Goal: Find contact information: Find contact information

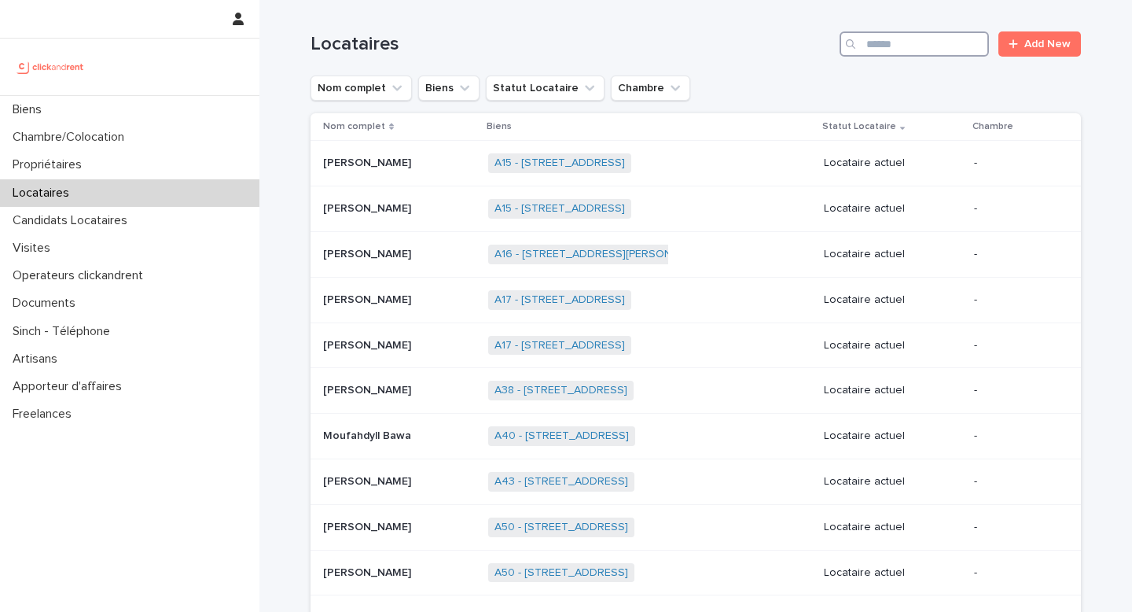
click at [942, 37] on input "Search" at bounding box center [914, 43] width 149 height 25
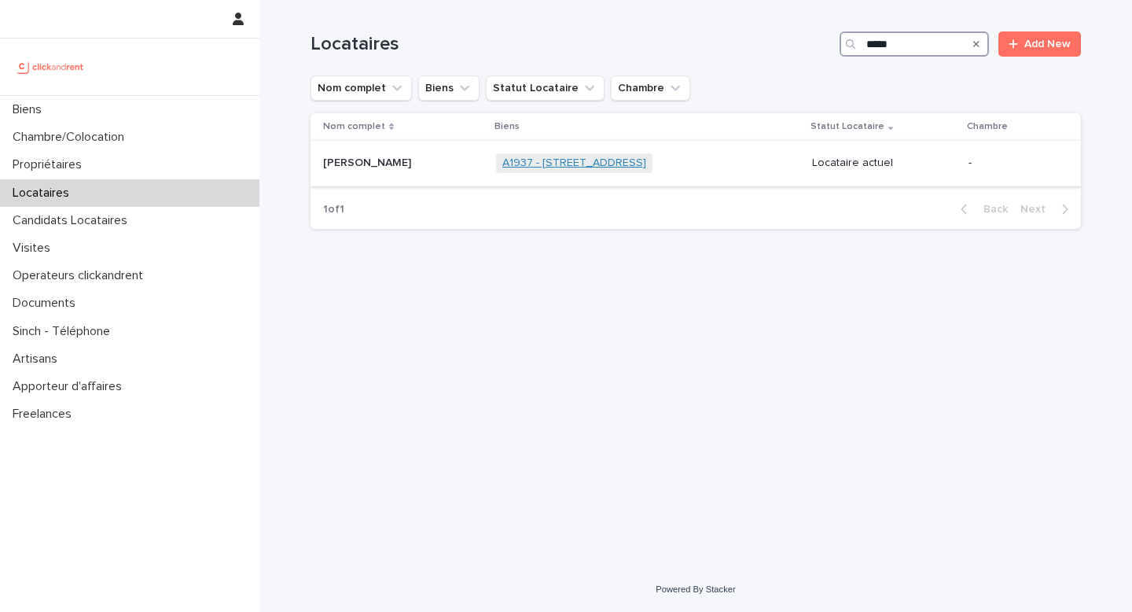
type input "*****"
click at [621, 163] on link "A1937 - [STREET_ADDRESS]" at bounding box center [574, 162] width 144 height 13
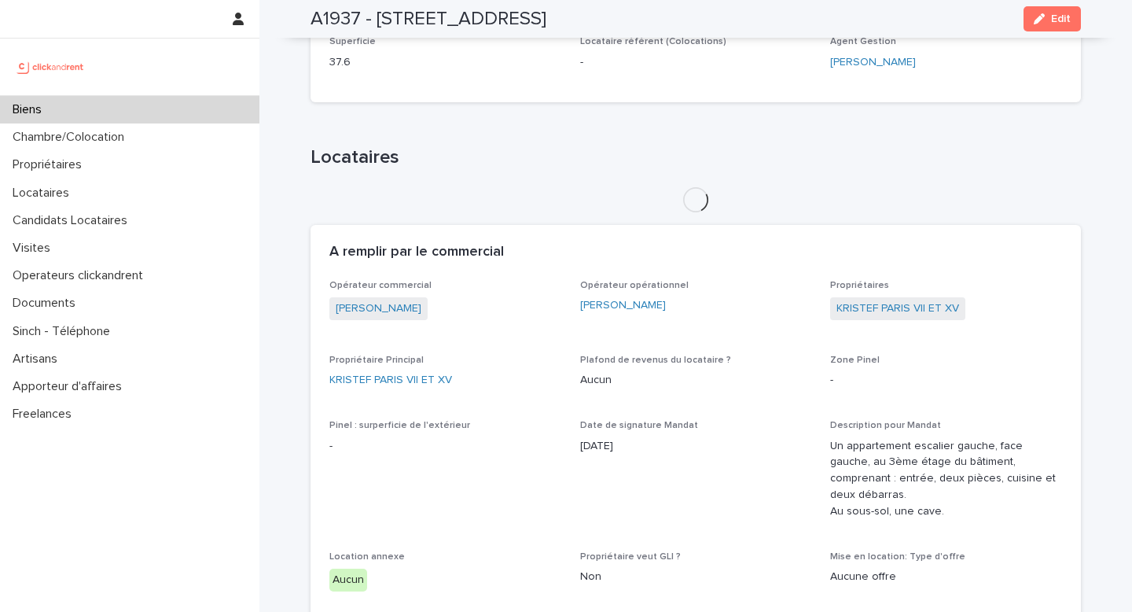
scroll to position [641, 0]
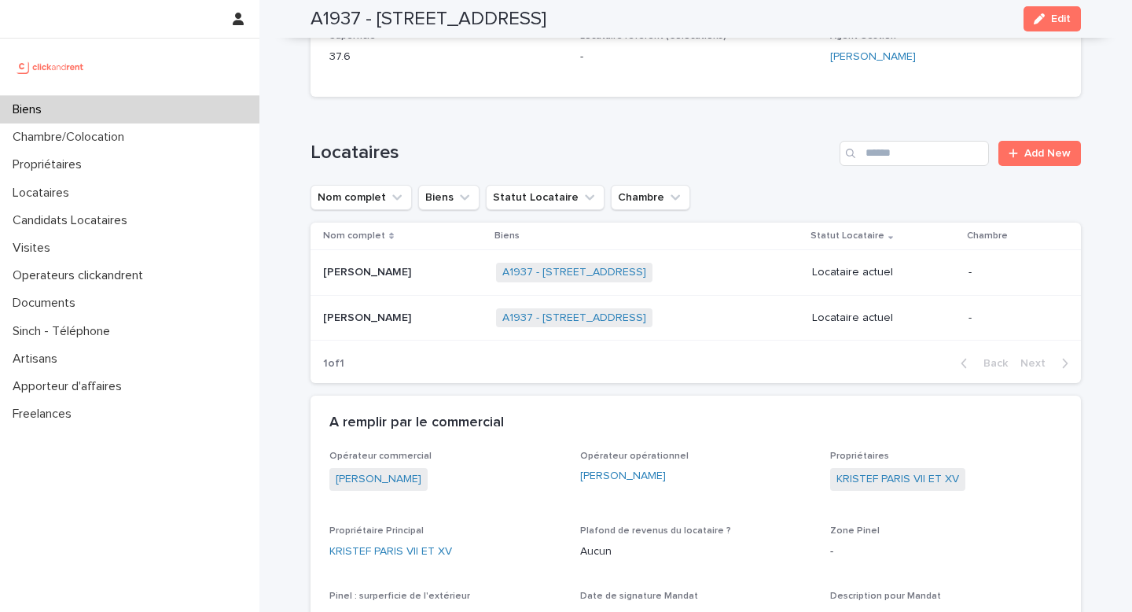
click at [110, 108] on div "Biens" at bounding box center [129, 110] width 259 height 28
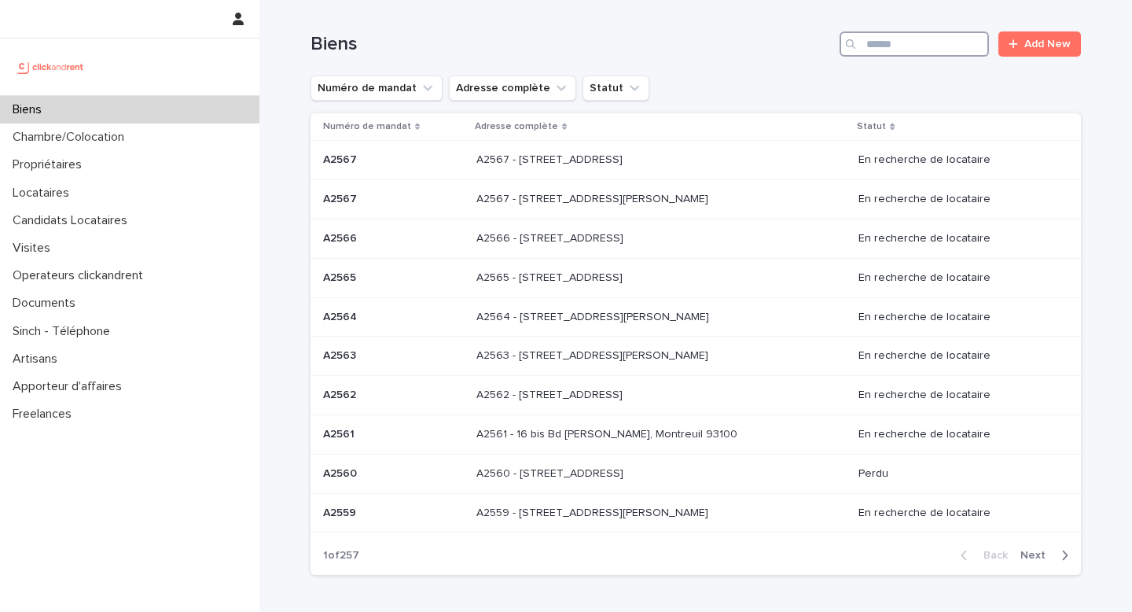
click at [945, 41] on input "Search" at bounding box center [914, 43] width 149 height 25
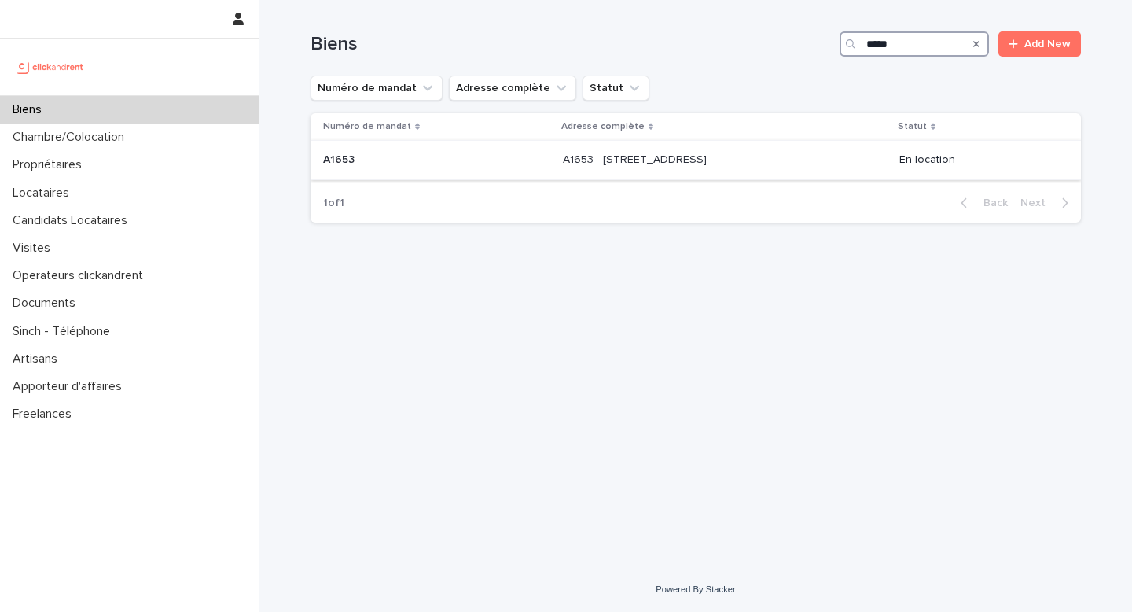
type input "*****"
click at [831, 169] on div "A1653 - 1 Allée de l'Amourette, Maisons-Alfort 94700 A1653 - 1 Allée de l'Amour…" at bounding box center [725, 160] width 324 height 26
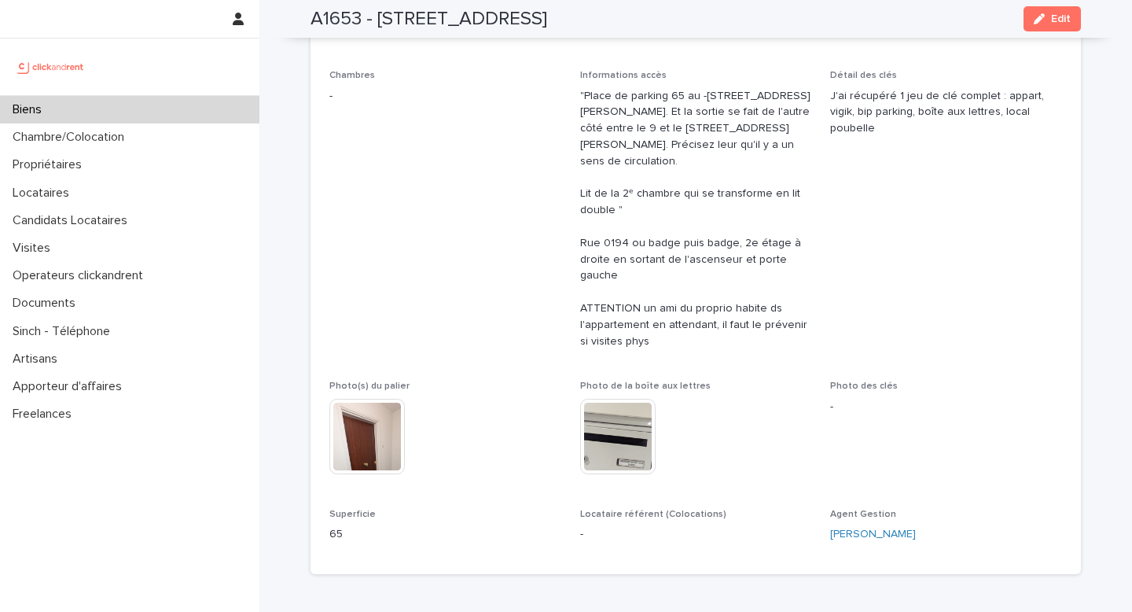
scroll to position [299, 0]
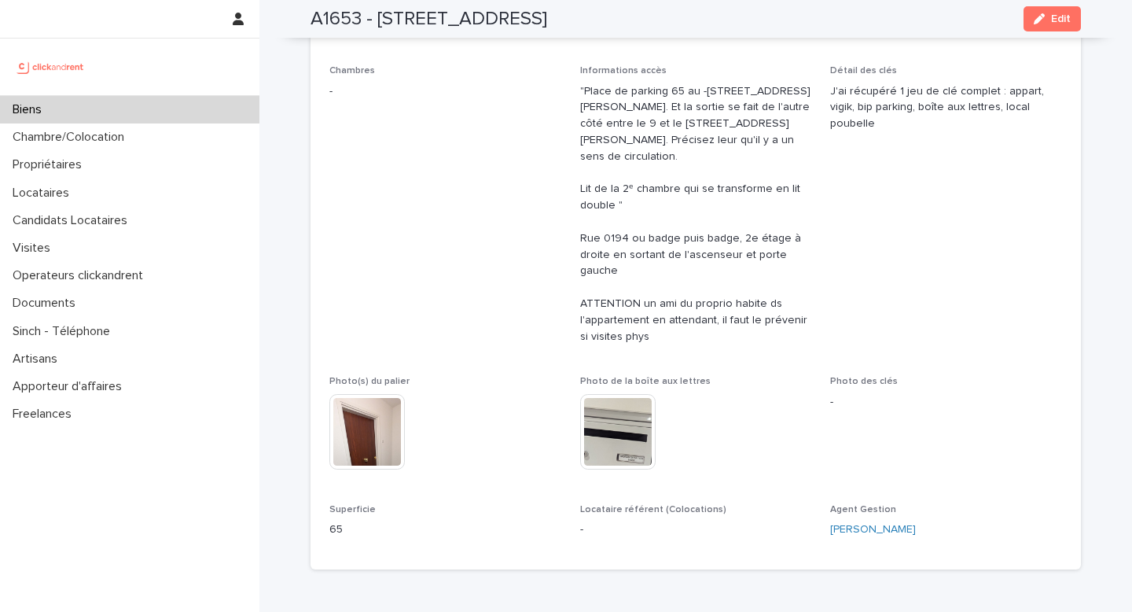
click at [609, 439] on img at bounding box center [617, 431] width 75 height 75
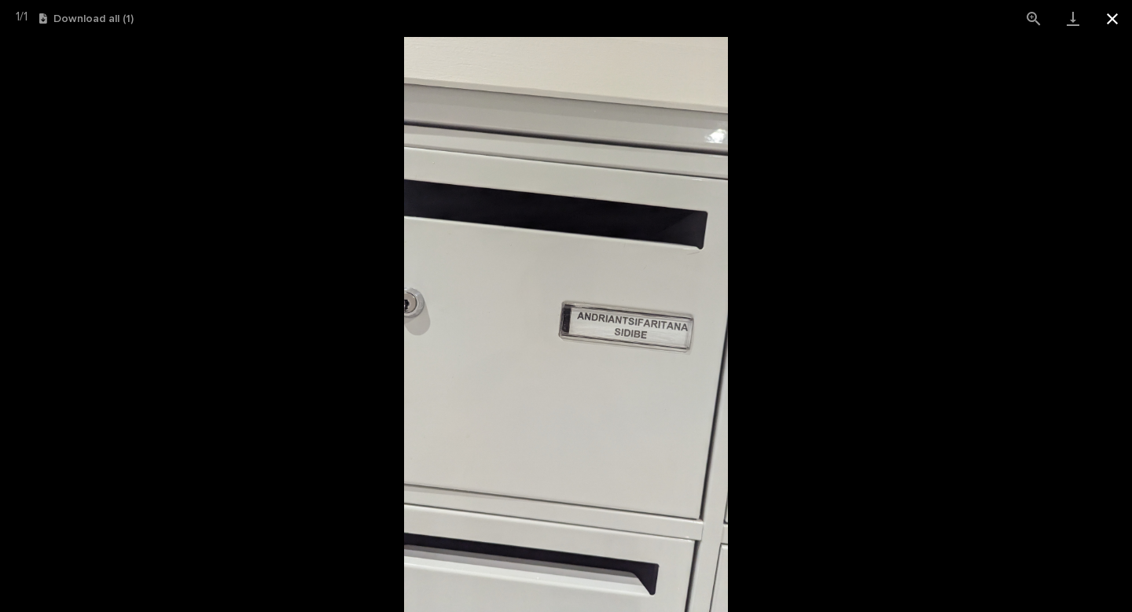
click at [1113, 24] on button "Close gallery" at bounding box center [1112, 18] width 39 height 37
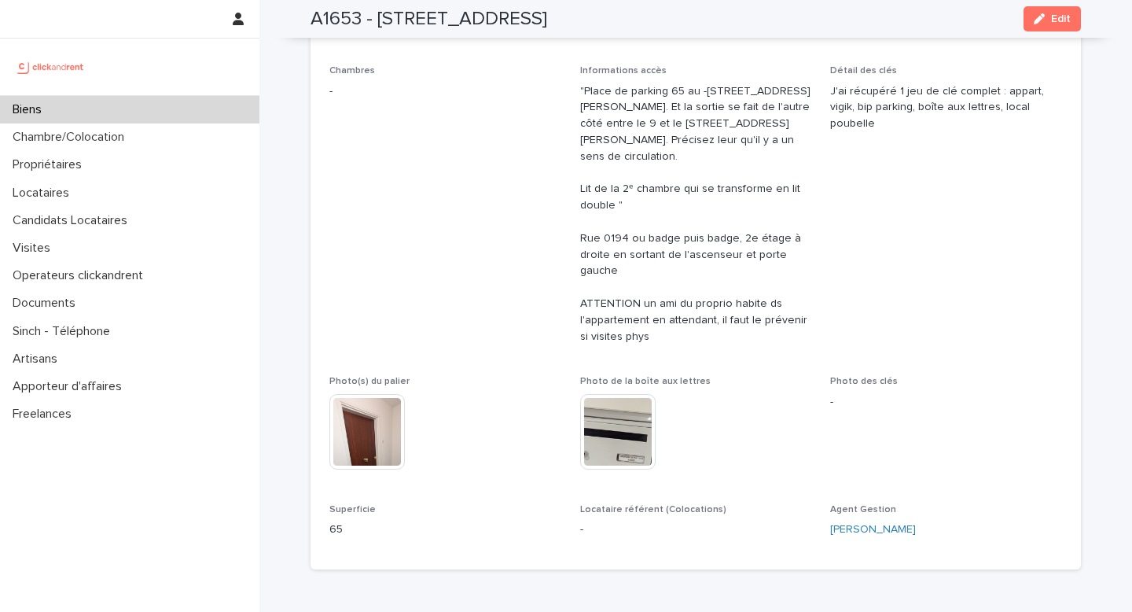
click at [355, 435] on img at bounding box center [366, 431] width 75 height 75
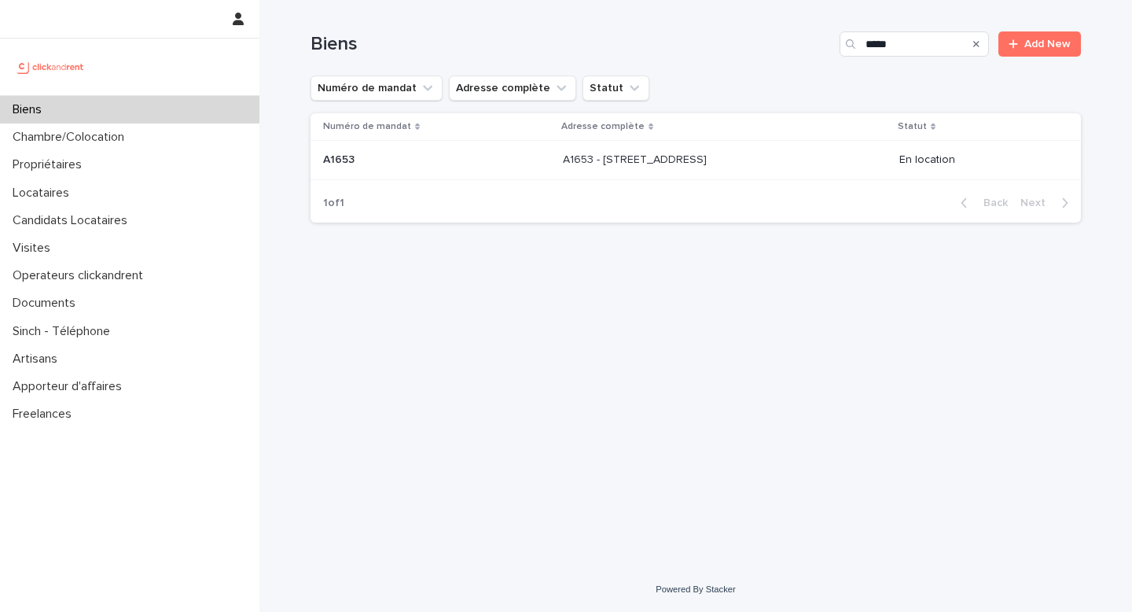
click at [397, 140] on th "Numéro de mandat" at bounding box center [434, 127] width 246 height 28
click at [399, 164] on p at bounding box center [436, 159] width 227 height 13
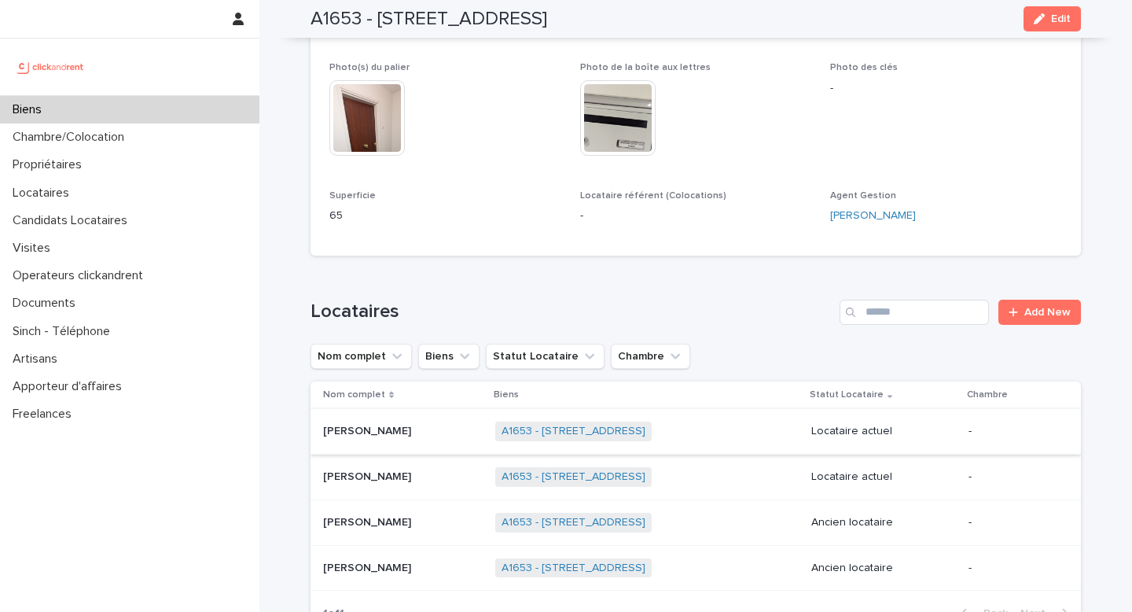
scroll to position [619, 0]
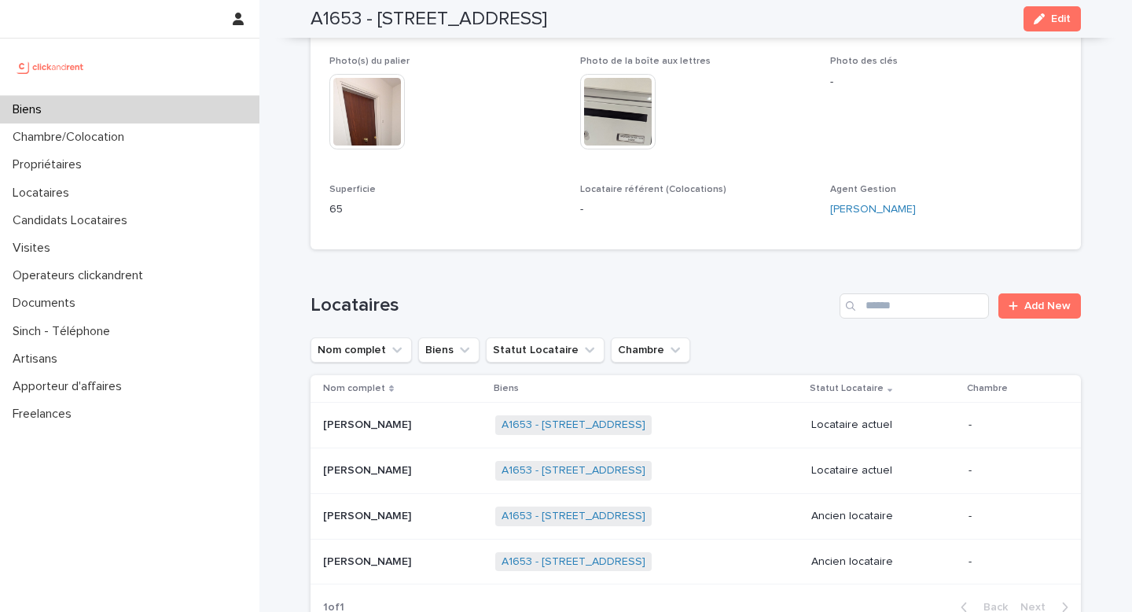
click at [356, 412] on td "[PERSON_NAME] [PERSON_NAME]" at bounding box center [400, 426] width 178 height 46
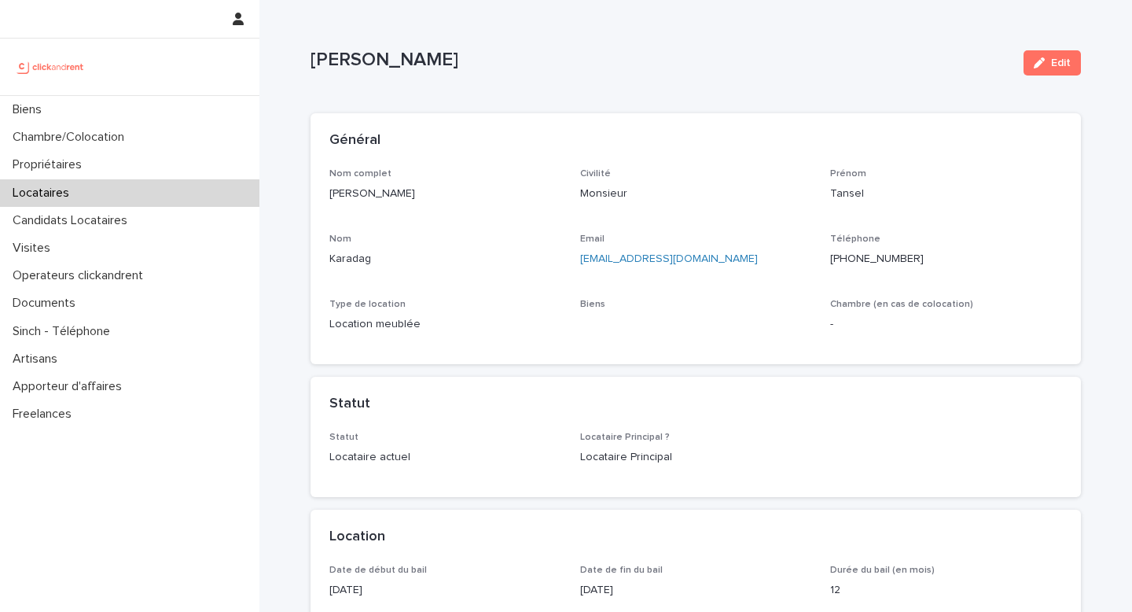
click at [915, 241] on p "Téléphone" at bounding box center [946, 238] width 232 height 11
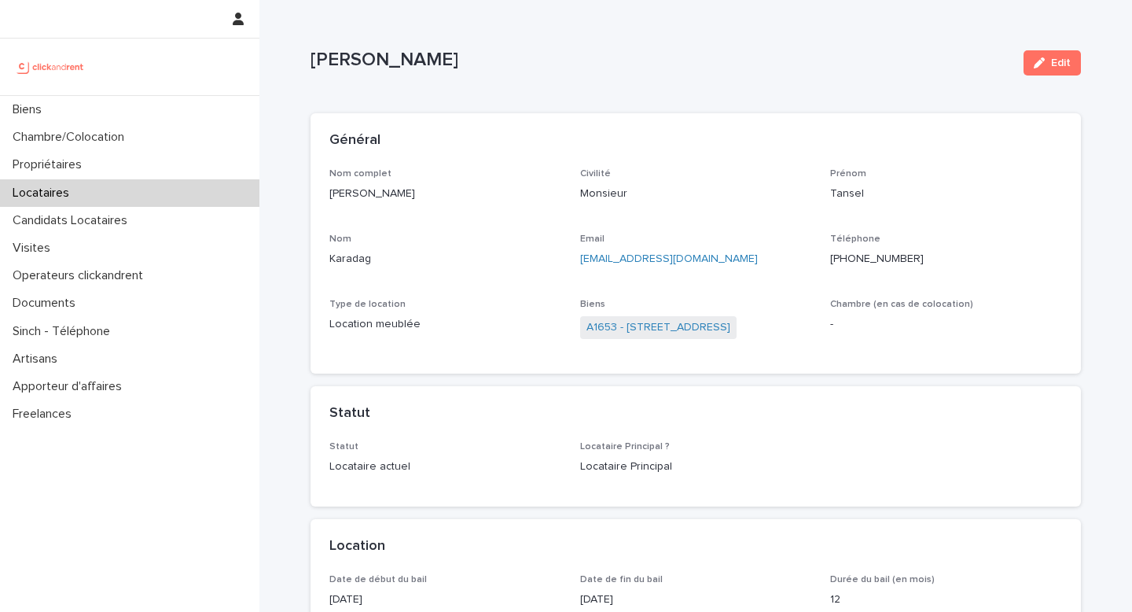
click at [915, 253] on p "[PHONE_NUMBER]" at bounding box center [946, 259] width 232 height 17
copy ringoverc2c-number-84e06f14122c "[PHONE_NUMBER]"
click at [392, 192] on p "[PERSON_NAME]" at bounding box center [445, 194] width 232 height 17
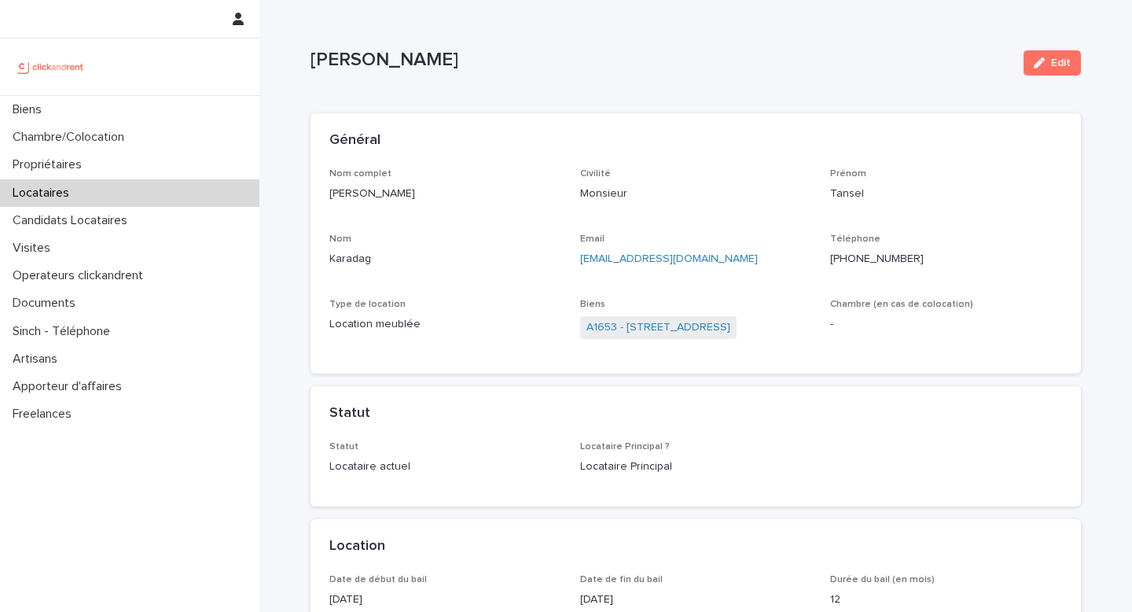
click at [392, 192] on p "[PERSON_NAME]" at bounding box center [445, 194] width 232 height 17
copy p "[PERSON_NAME]"
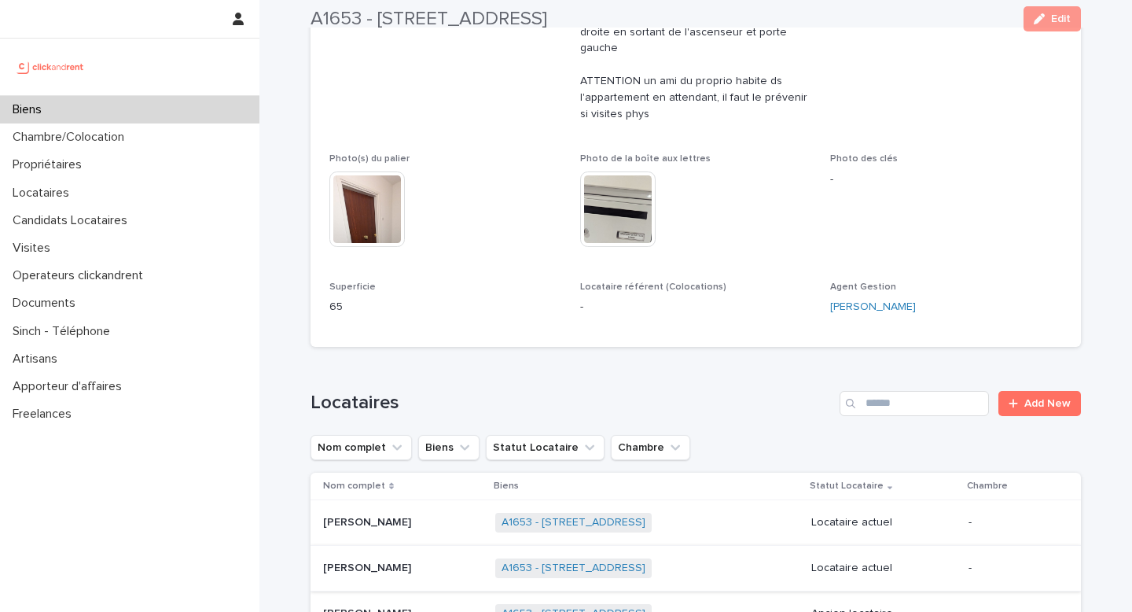
scroll to position [721, 0]
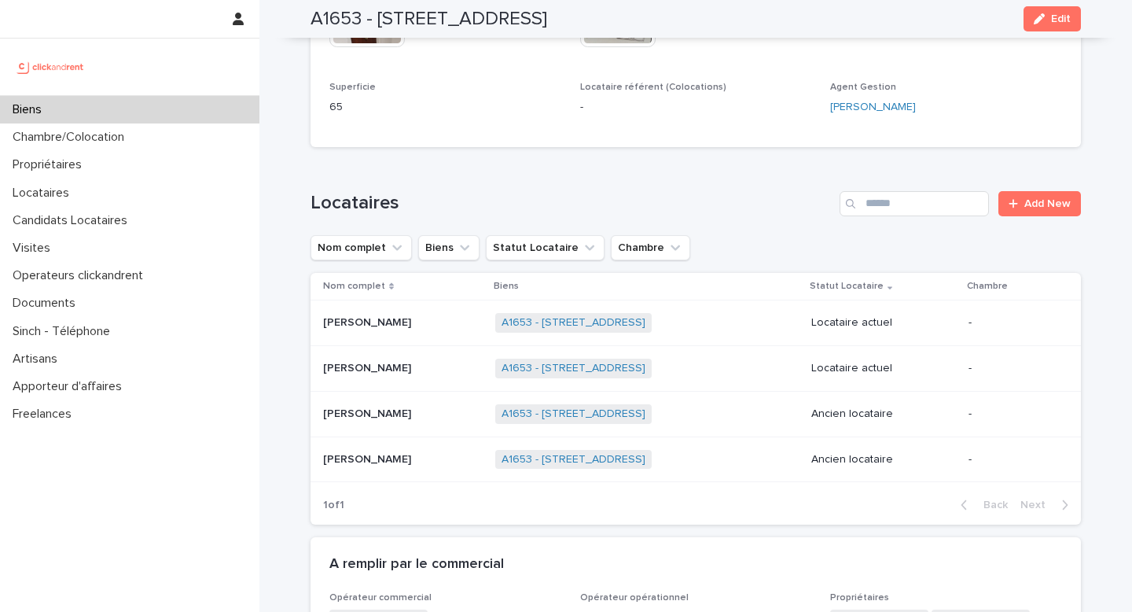
click at [384, 366] on p "[PERSON_NAME]" at bounding box center [368, 367] width 91 height 17
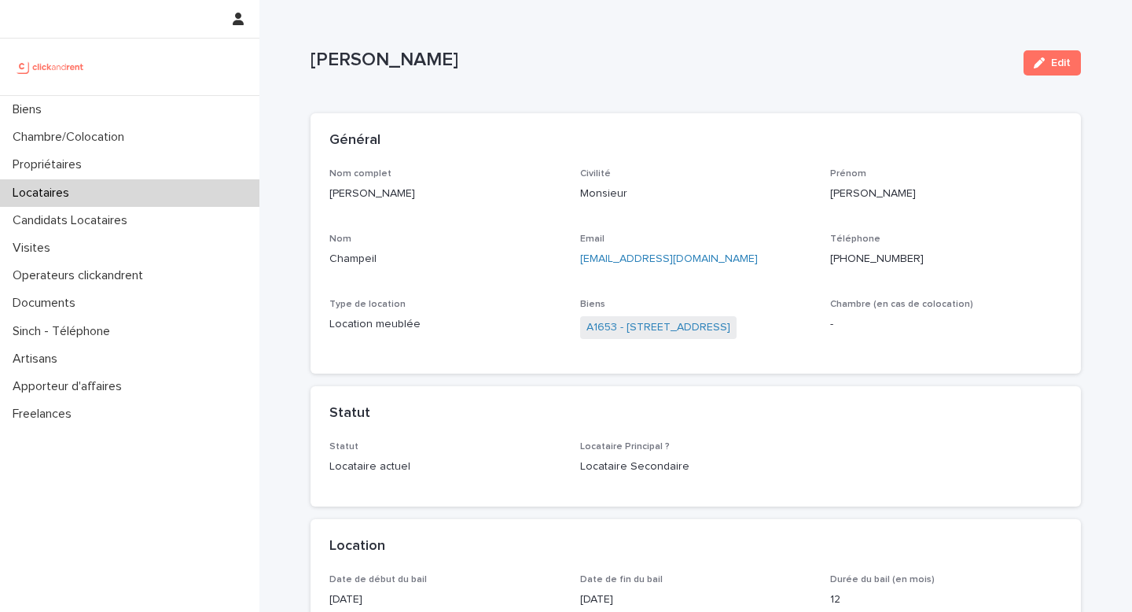
click at [392, 189] on p "[PERSON_NAME]" at bounding box center [445, 194] width 232 height 17
copy p "[PERSON_NAME]"
click at [944, 253] on p "[PHONE_NUMBER]" at bounding box center [946, 259] width 232 height 17
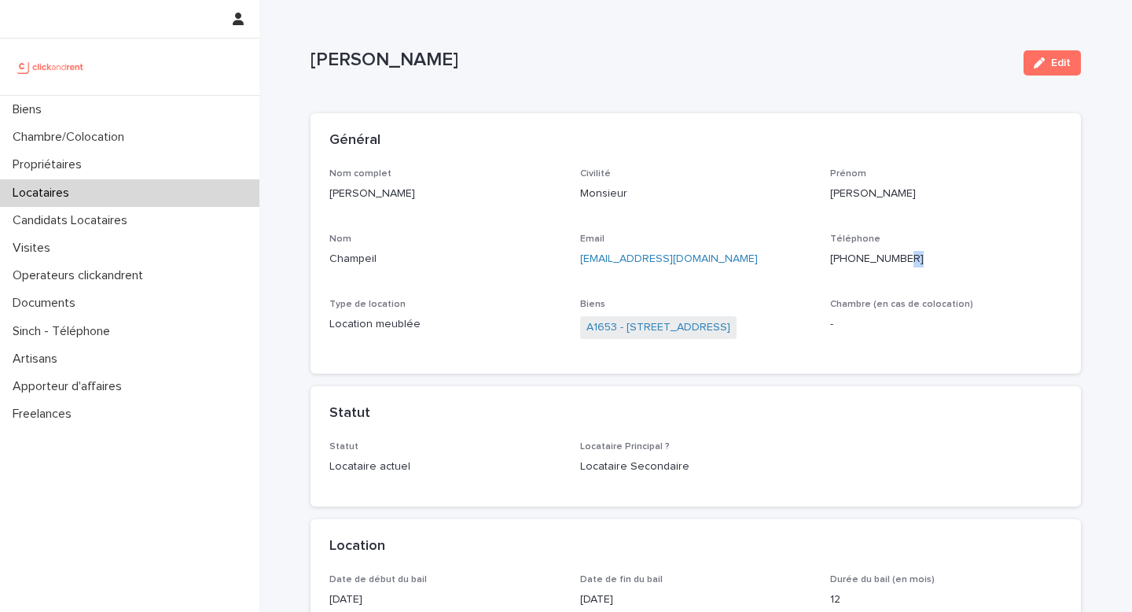
click at [944, 253] on p "[PHONE_NUMBER]" at bounding box center [946, 259] width 232 height 17
copy ringoverc2c-number-84e06f14122c "[PHONE_NUMBER]"
click at [106, 170] on div "Propriétaires" at bounding box center [129, 165] width 259 height 28
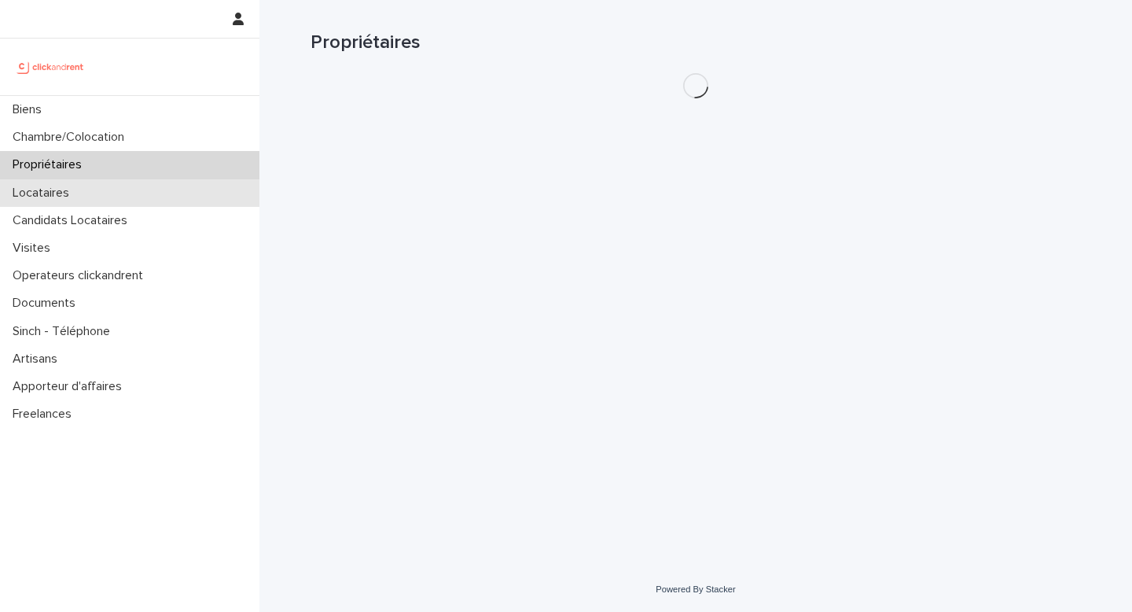
click at [105, 199] on div "Locataires" at bounding box center [129, 193] width 259 height 28
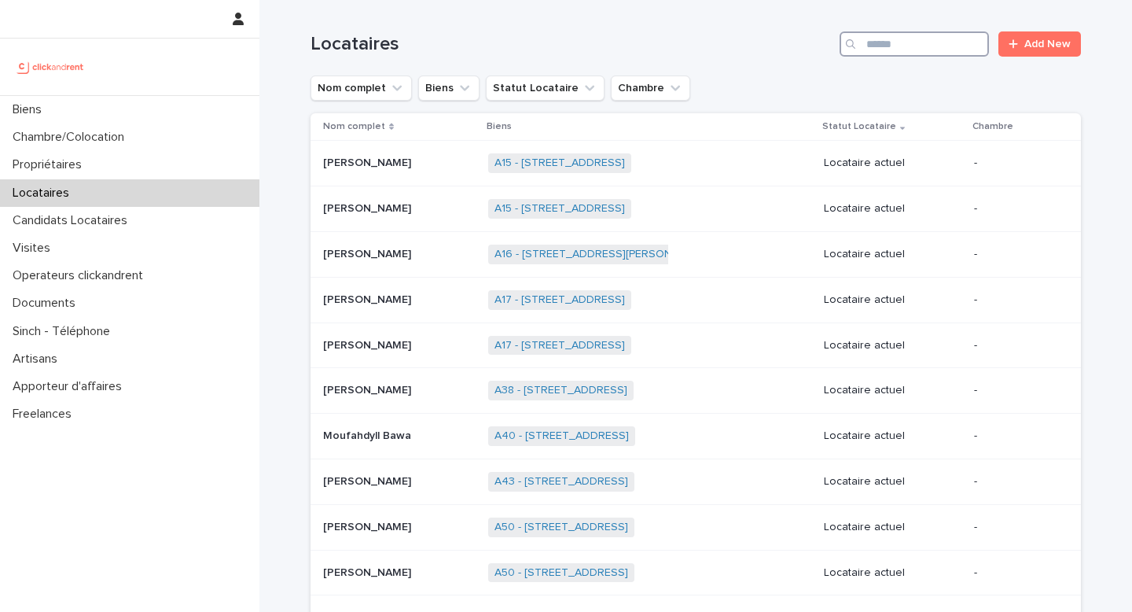
click at [903, 52] on input "Search" at bounding box center [914, 43] width 149 height 25
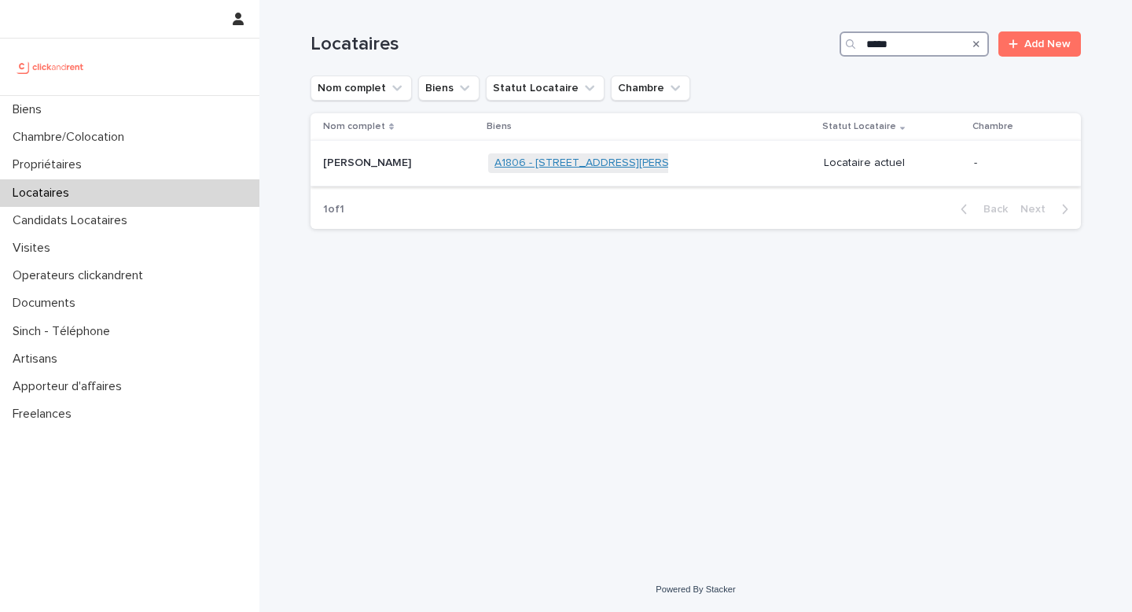
type input "*****"
click at [582, 165] on link "A1806 - [STREET_ADDRESS][PERSON_NAME]" at bounding box center [610, 162] width 230 height 13
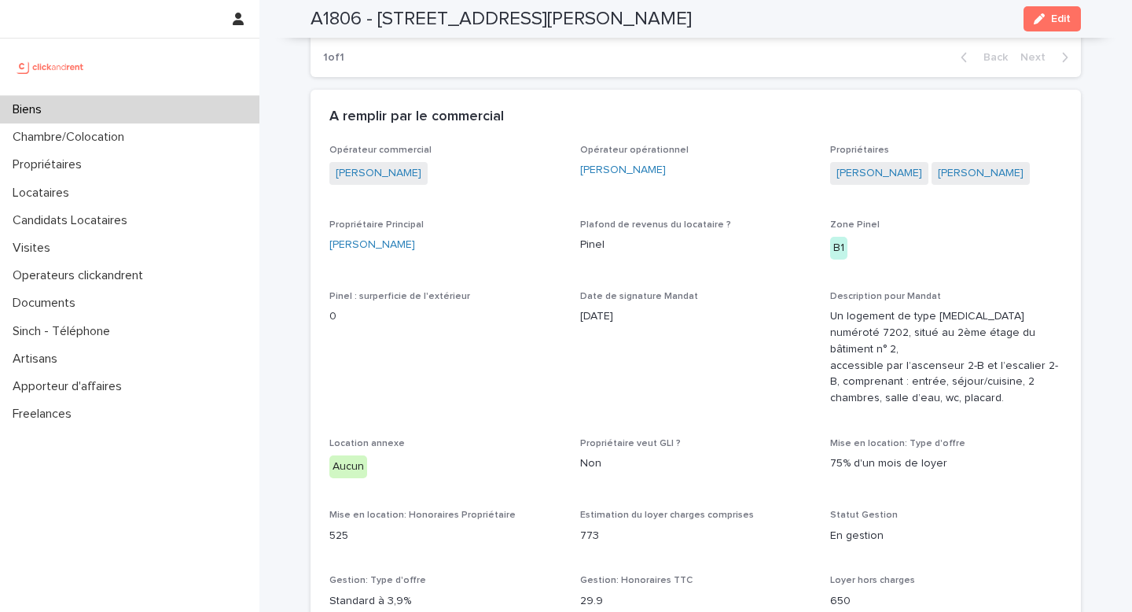
scroll to position [916, 0]
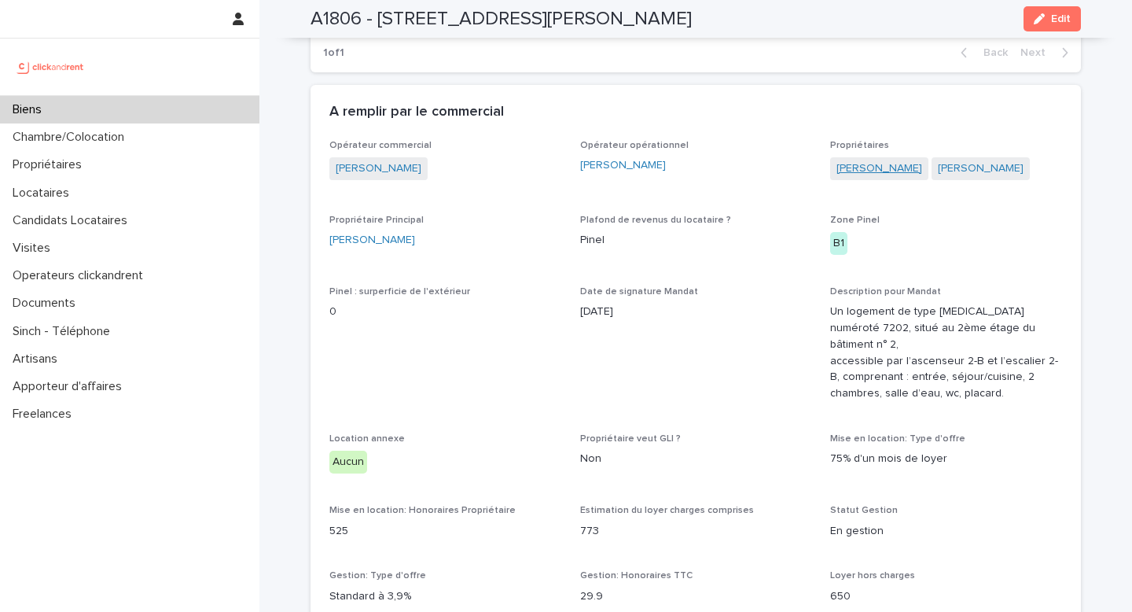
click at [880, 168] on link "[PERSON_NAME]" at bounding box center [880, 168] width 86 height 17
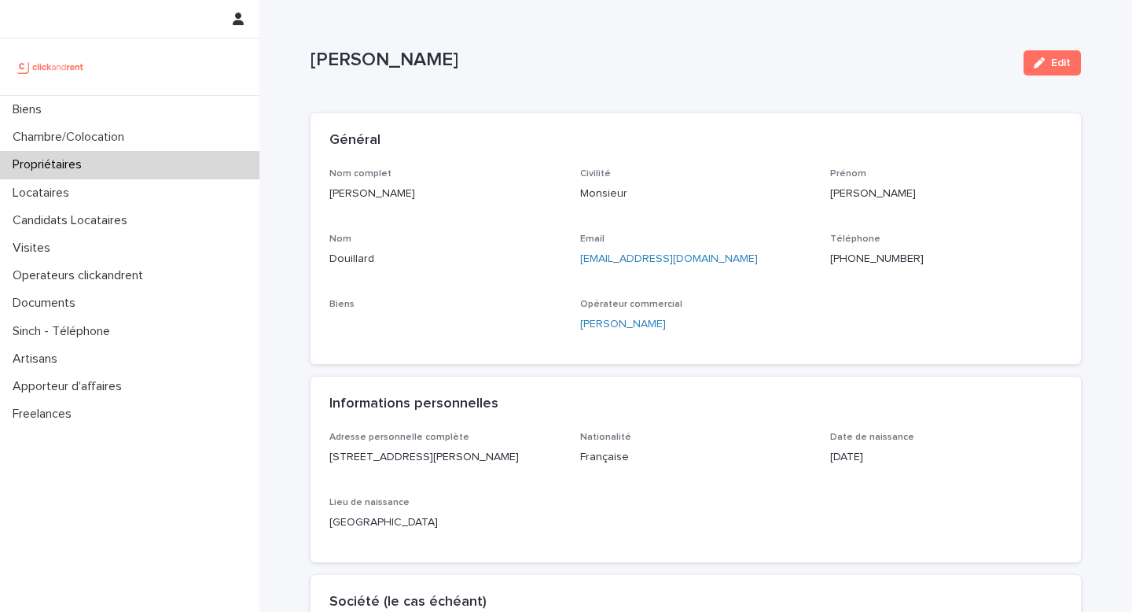
click at [884, 255] on ringoverc2c-number-84e06f14122c "[PHONE_NUMBER]" at bounding box center [877, 258] width 94 height 11
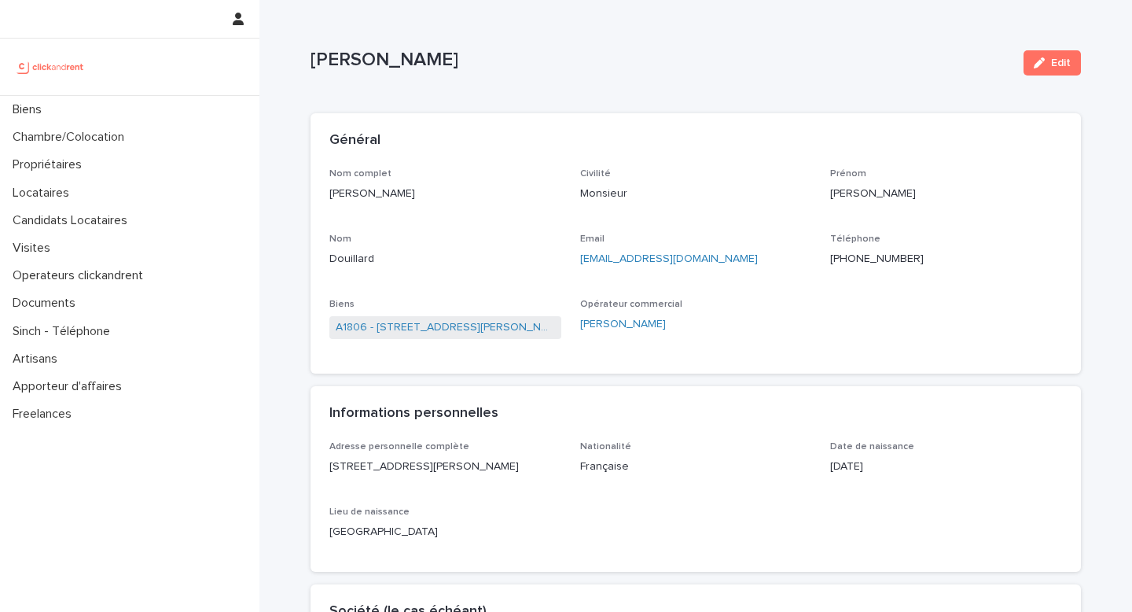
click at [847, 255] on ringoverc2c-number-84e06f14122c "+33761984079" at bounding box center [877, 258] width 94 height 11
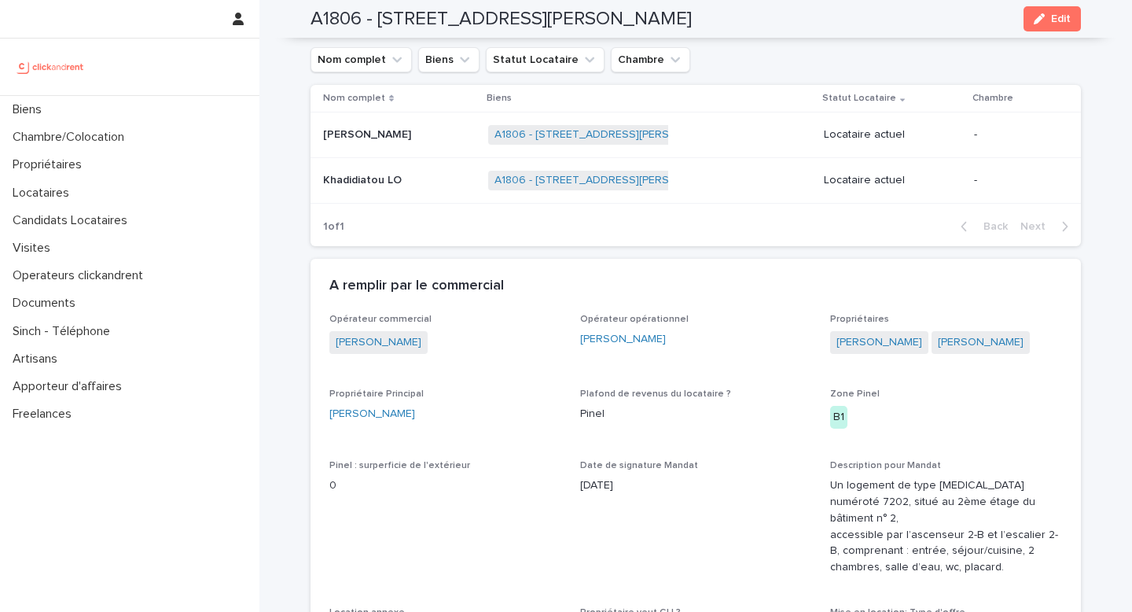
scroll to position [717, 0]
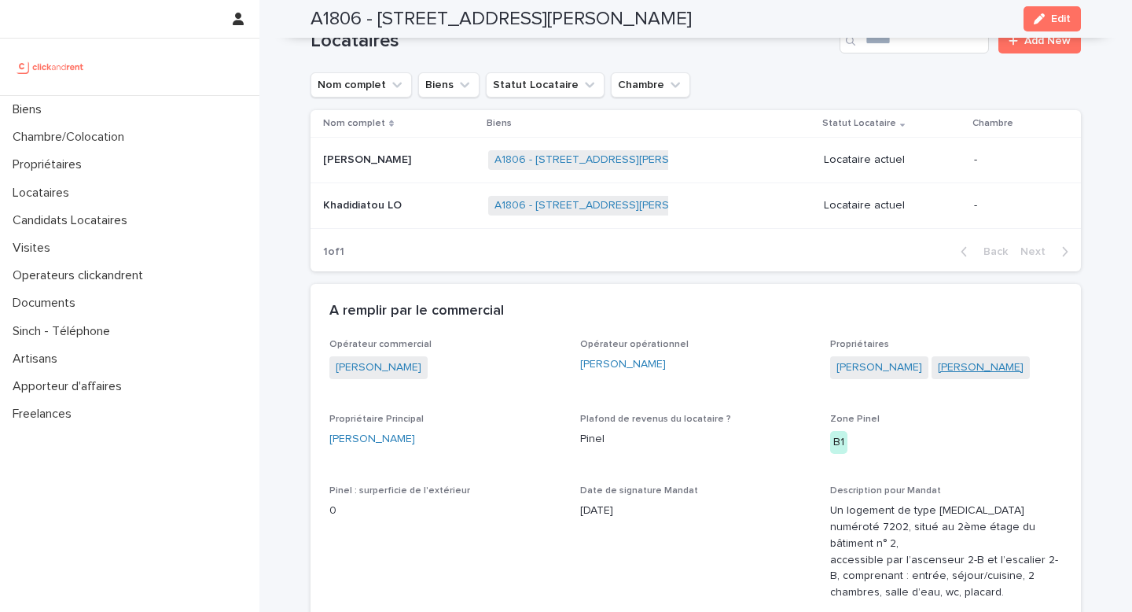
click at [939, 370] on link "[PERSON_NAME]" at bounding box center [981, 367] width 86 height 17
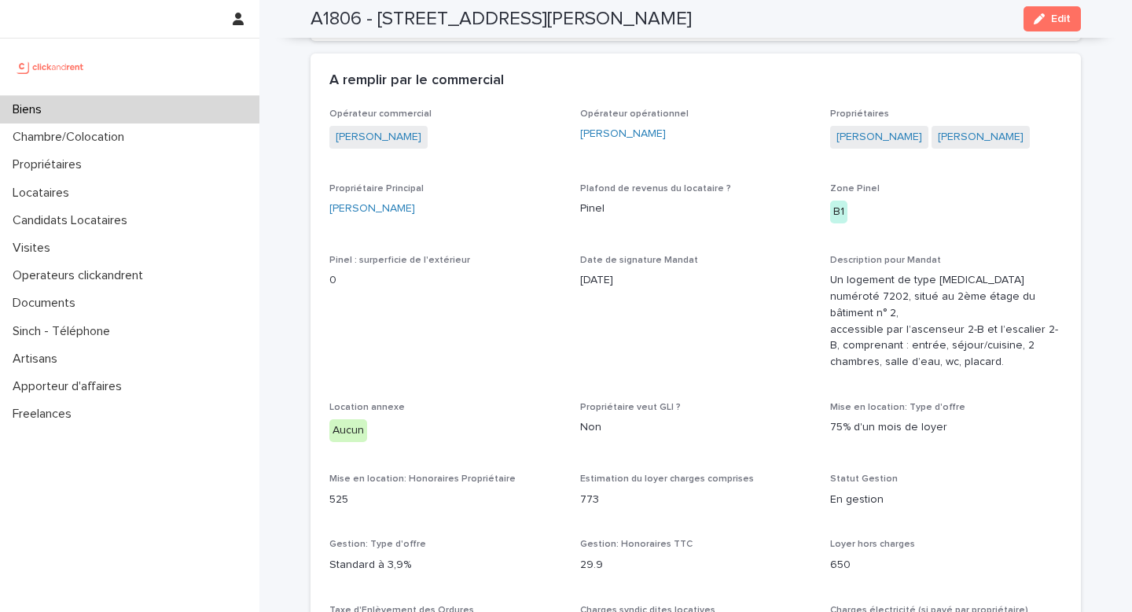
scroll to position [934, 0]
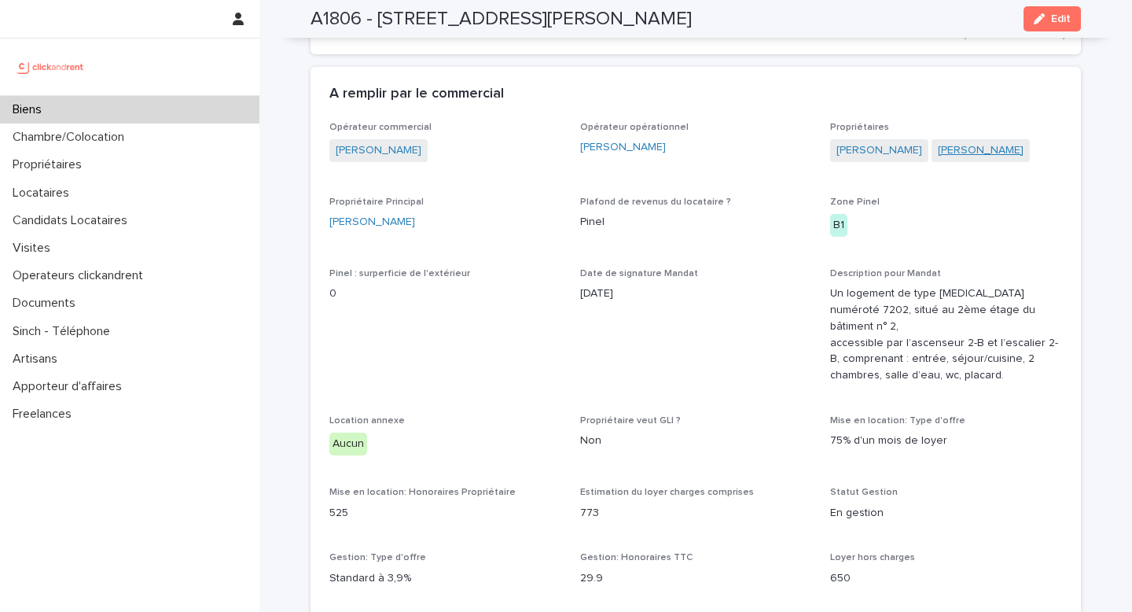
click at [966, 151] on link "[PERSON_NAME]" at bounding box center [981, 150] width 86 height 17
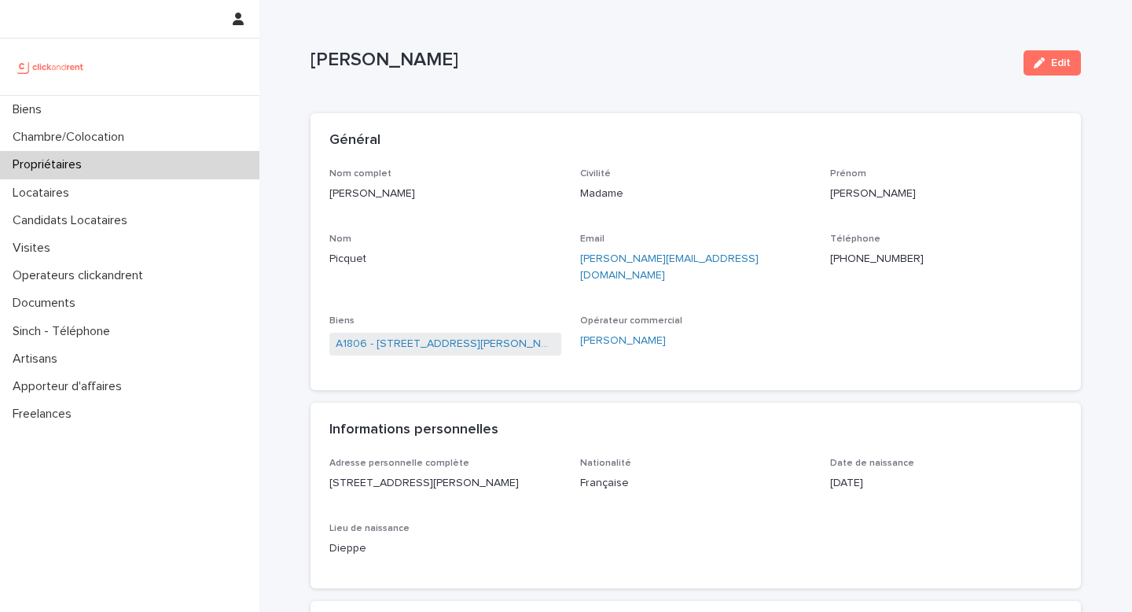
click at [859, 253] on ringoverc2c-number-84e06f14122c "+33671223236" at bounding box center [877, 258] width 94 height 11
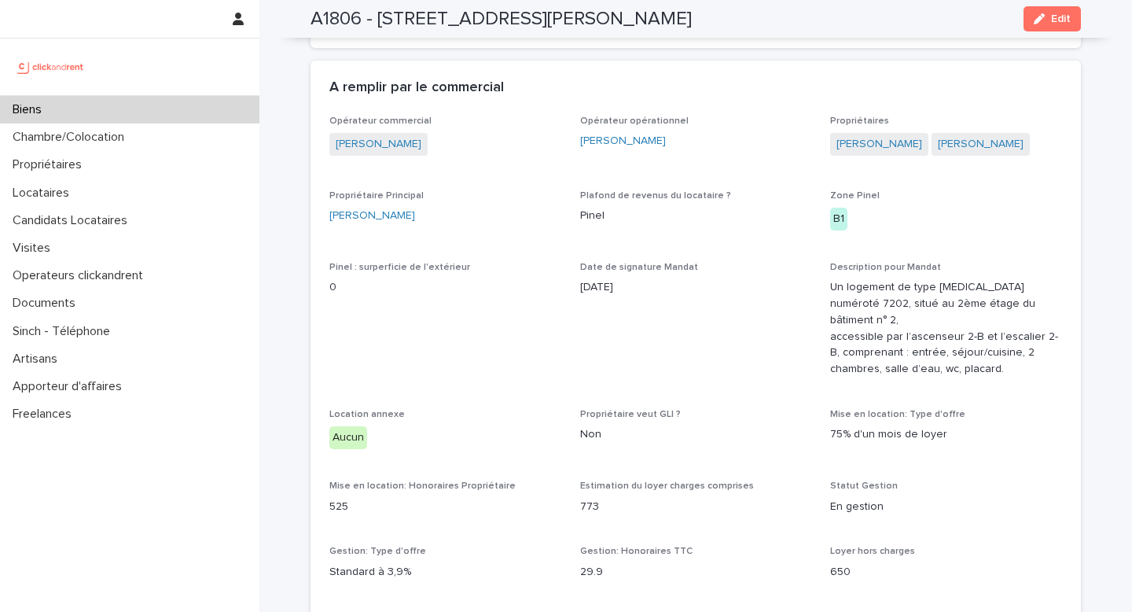
scroll to position [943, 0]
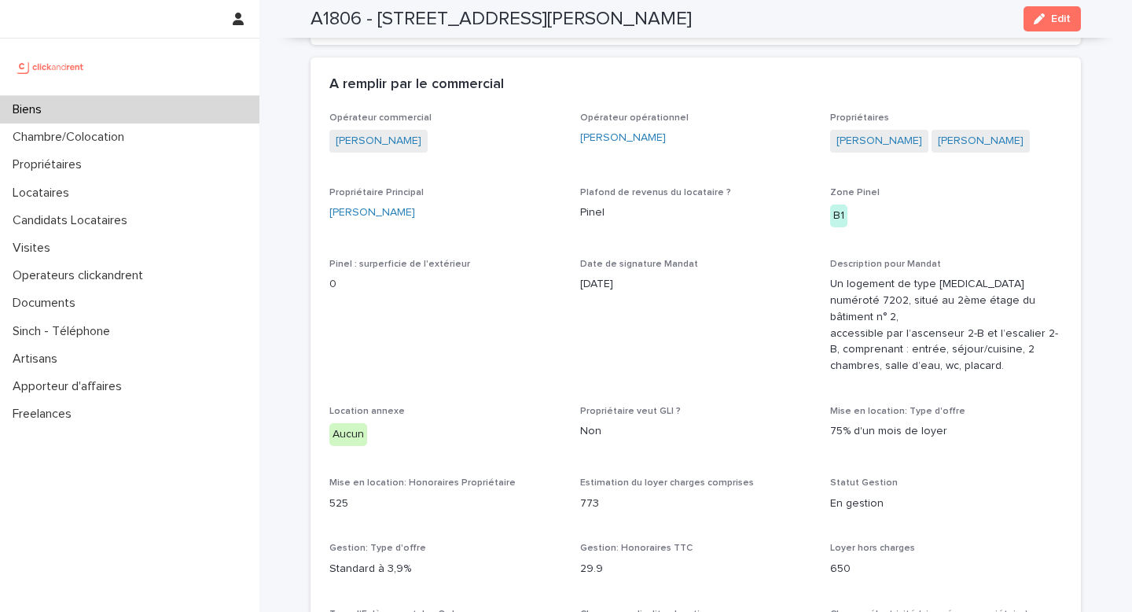
click at [358, 423] on div "Aucun" at bounding box center [348, 434] width 38 height 23
click at [93, 200] on div "Locataires" at bounding box center [129, 193] width 259 height 28
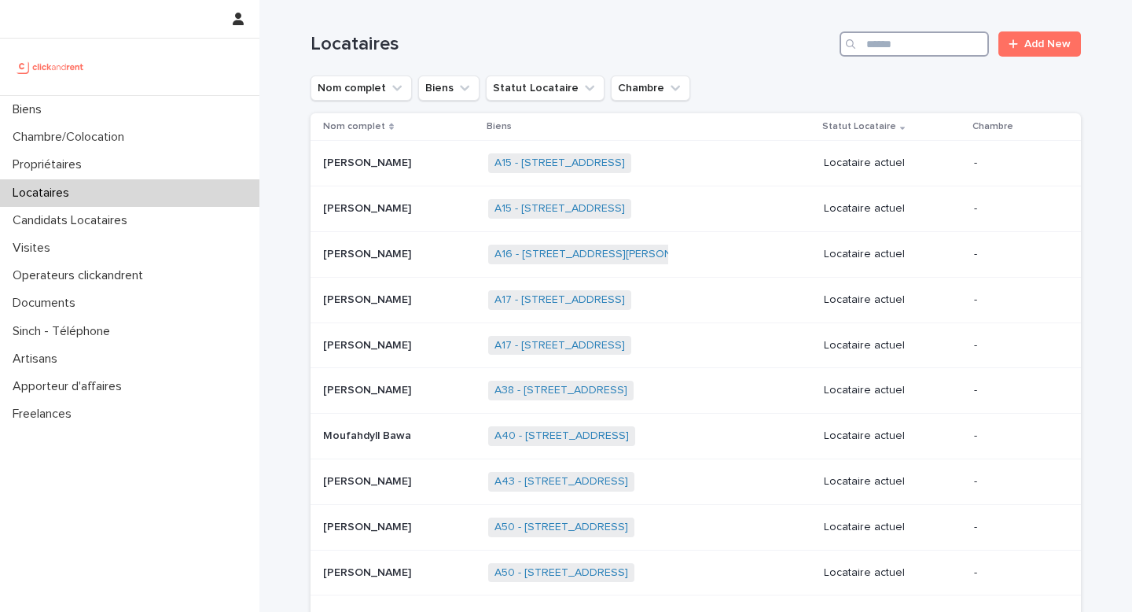
click at [880, 49] on input "Search" at bounding box center [914, 43] width 149 height 25
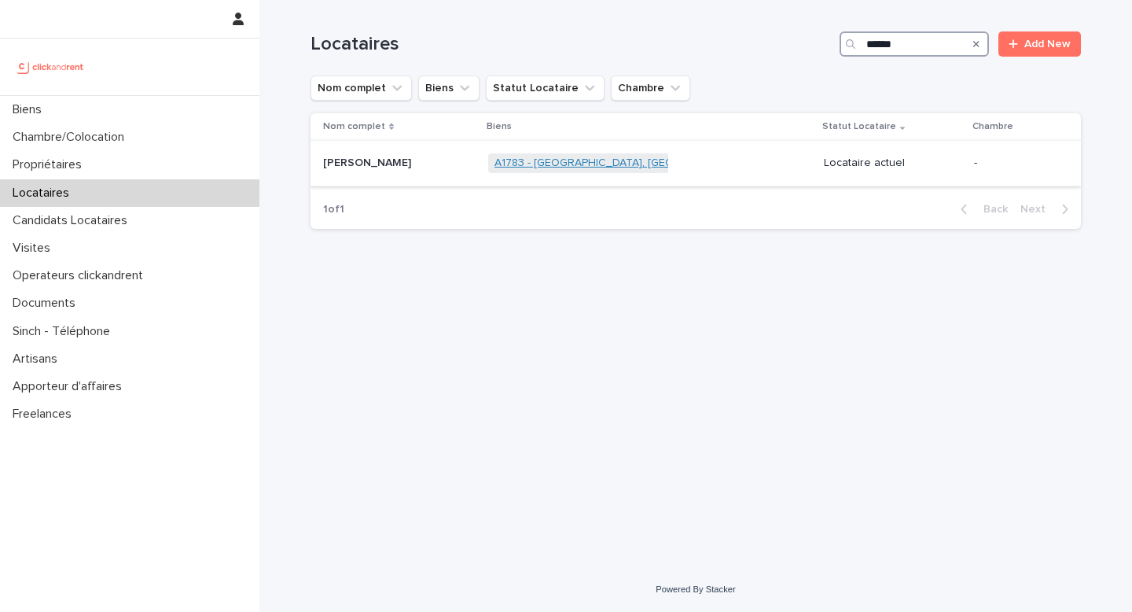
type input "******"
click at [606, 165] on link "A1783 - 35 Boulevard Rodin, Issy-les-Moulineaux 92130" at bounding box center [626, 162] width 262 height 13
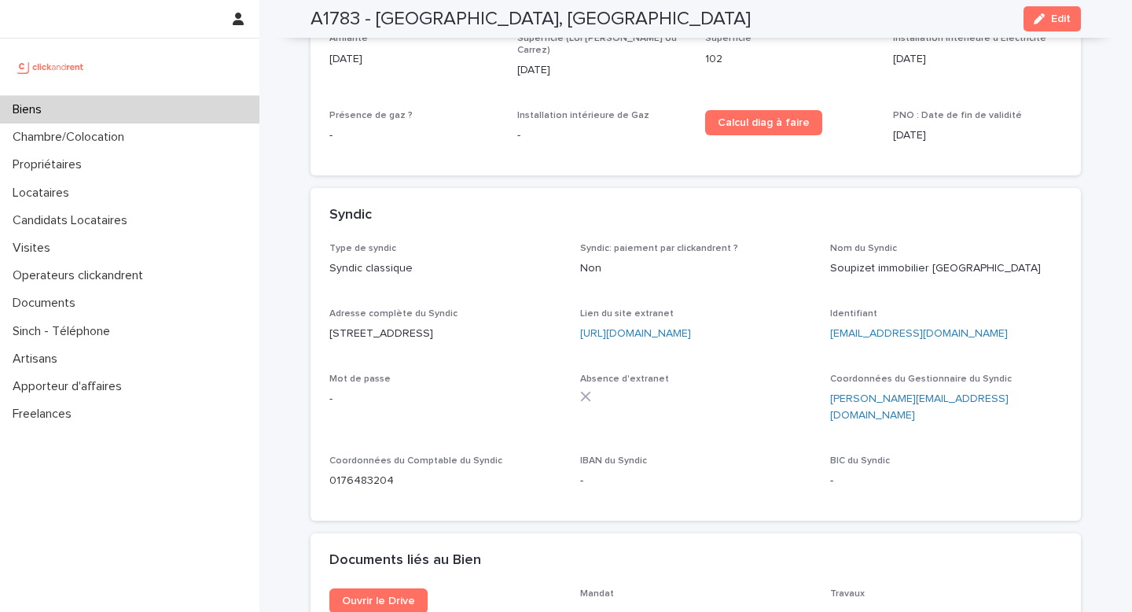
scroll to position [5600, 0]
click at [388, 476] on ringoverc2c-number-84e06f14122c "0176483204" at bounding box center [361, 481] width 64 height 11
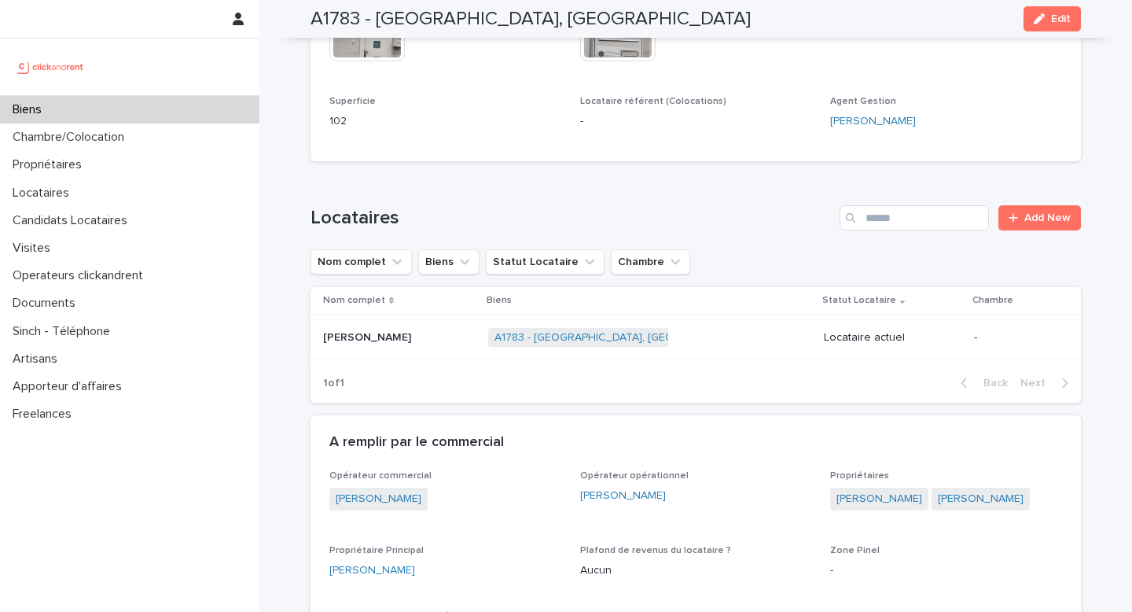
scroll to position [355, 0]
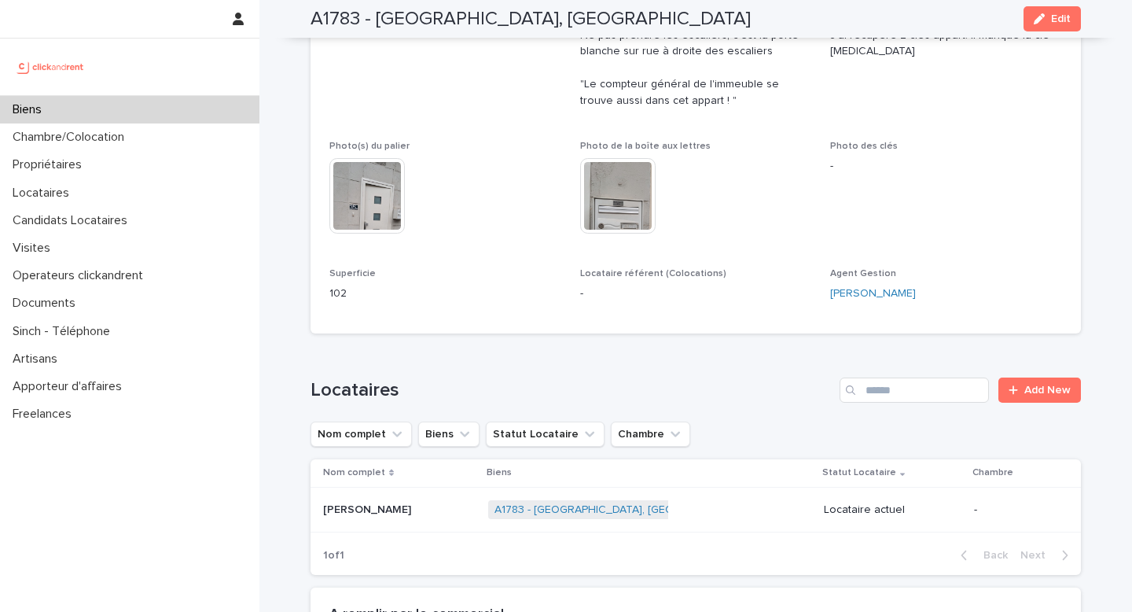
click at [359, 206] on img at bounding box center [366, 195] width 75 height 75
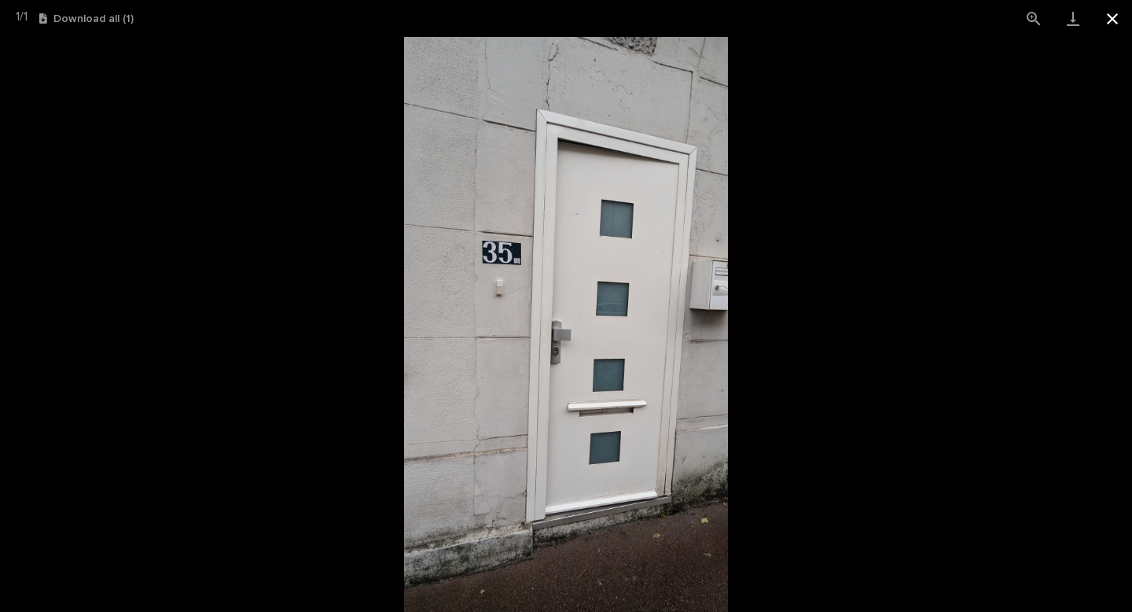
click at [1116, 17] on button "Close gallery" at bounding box center [1112, 18] width 39 height 37
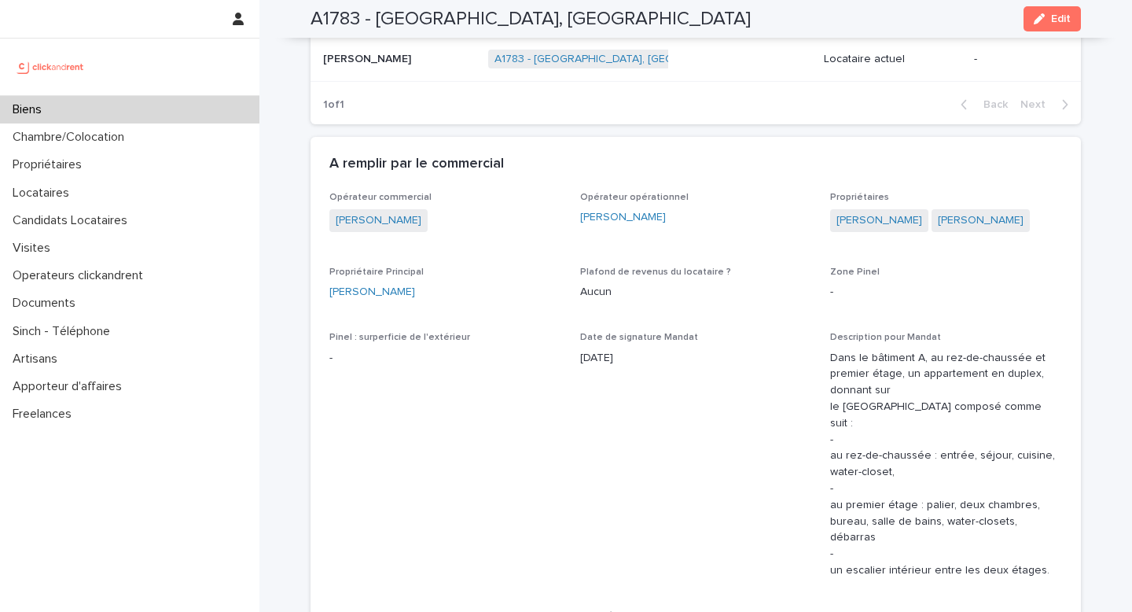
scroll to position [862, 0]
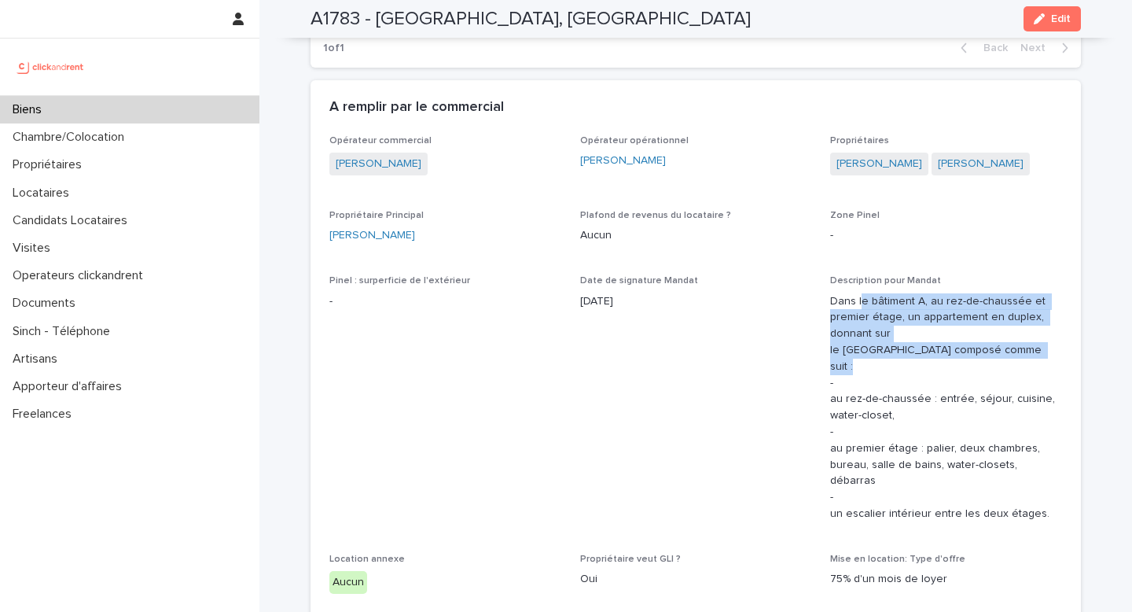
drag, startPoint x: 859, startPoint y: 295, endPoint x: 942, endPoint y: 362, distance: 106.7
click at [942, 363] on p "Dans le bâtiment A, au rez-de-chaussée et premier étage, un appartement en dupl…" at bounding box center [946, 407] width 232 height 229
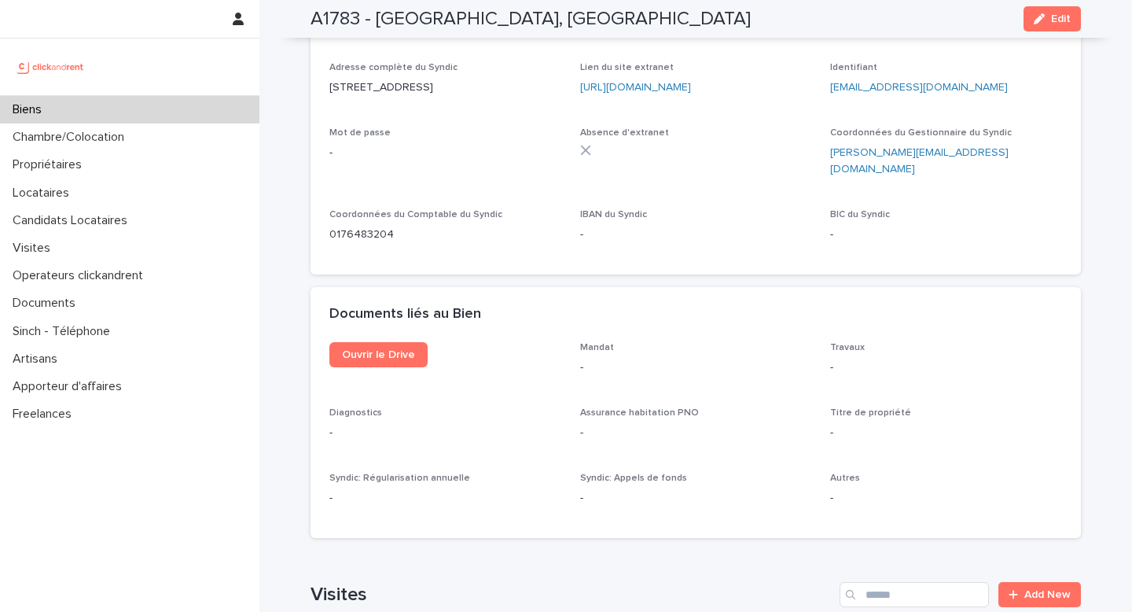
scroll to position [5732, 0]
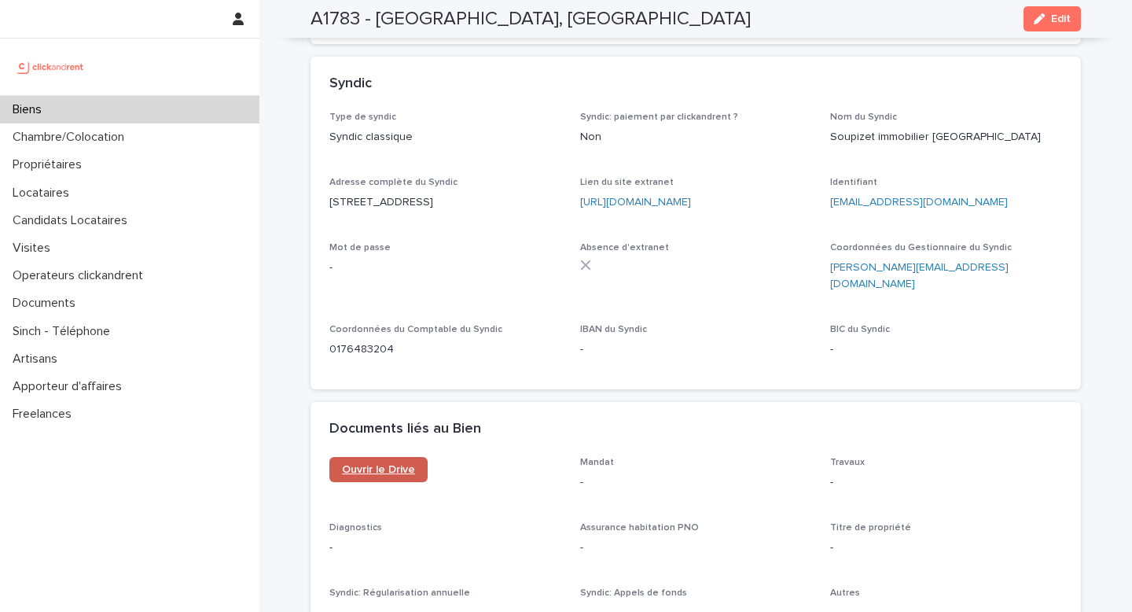
click at [399, 457] on link "Ouvrir le Drive" at bounding box center [378, 469] width 98 height 25
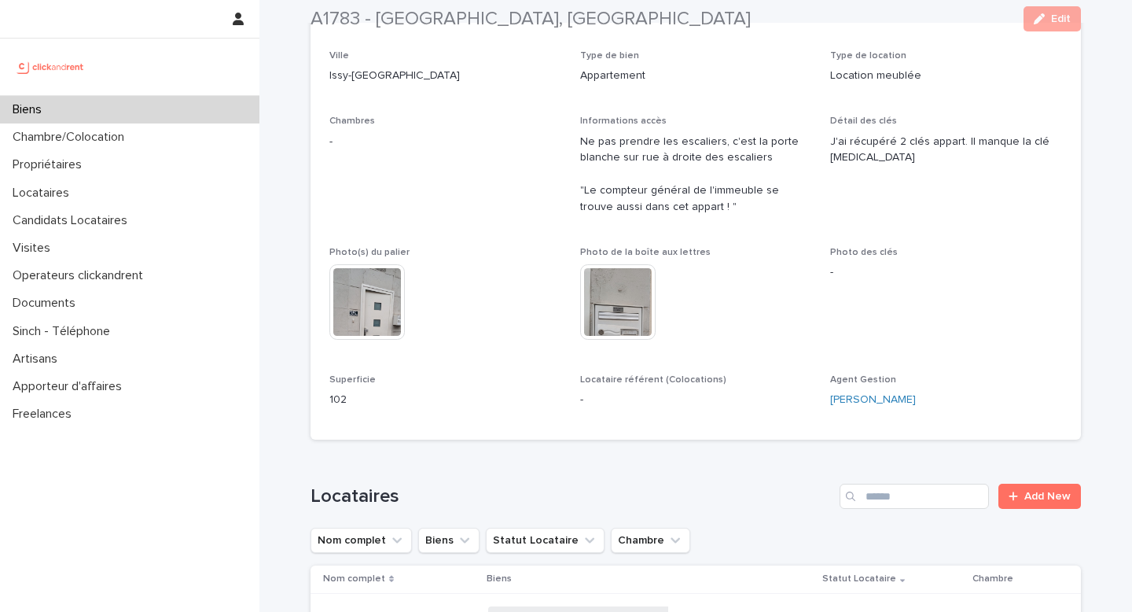
scroll to position [289, 0]
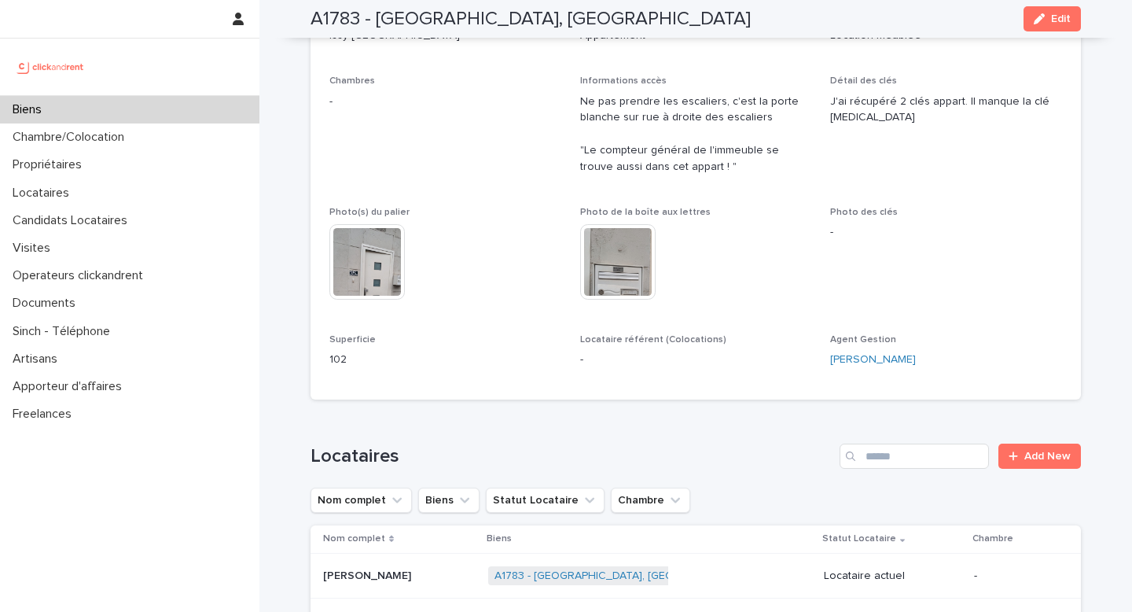
click at [350, 236] on img at bounding box center [366, 261] width 75 height 75
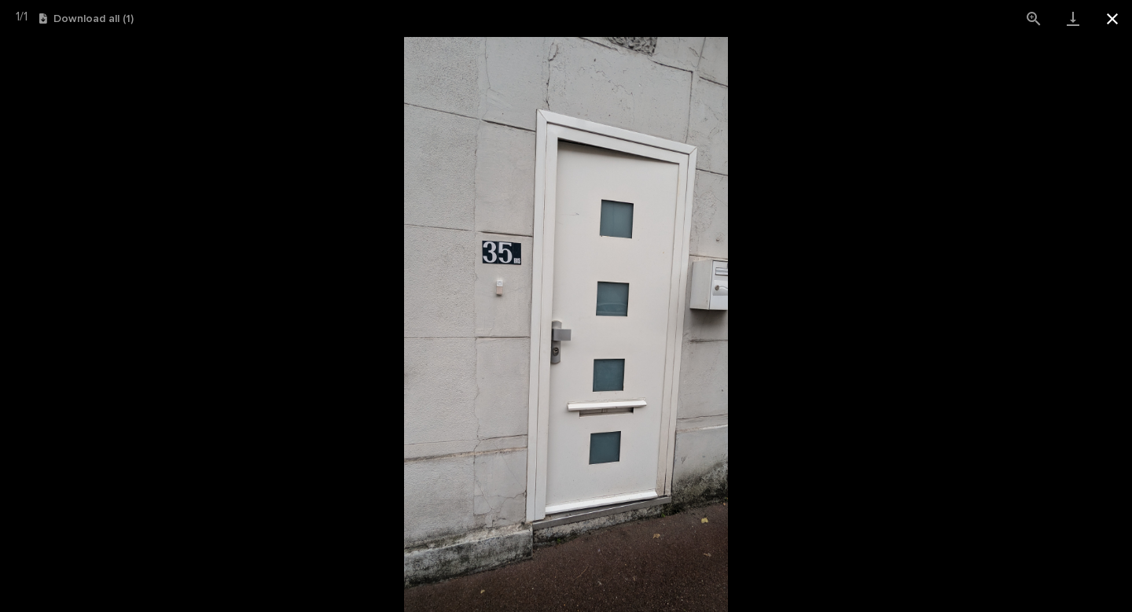
click at [1105, 13] on button "Close gallery" at bounding box center [1112, 18] width 39 height 37
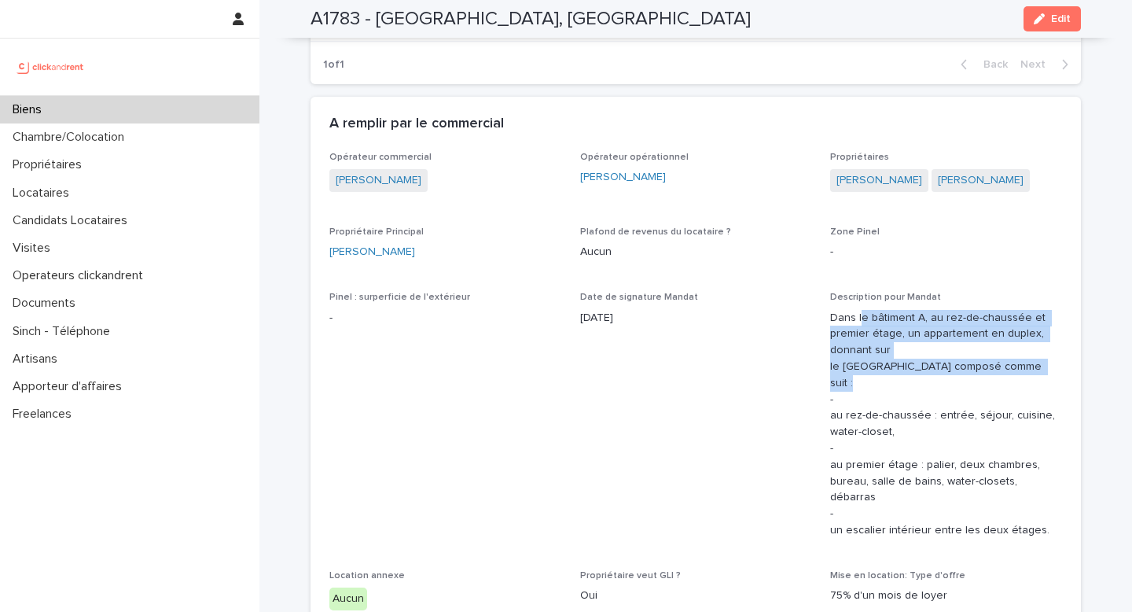
scroll to position [848, 0]
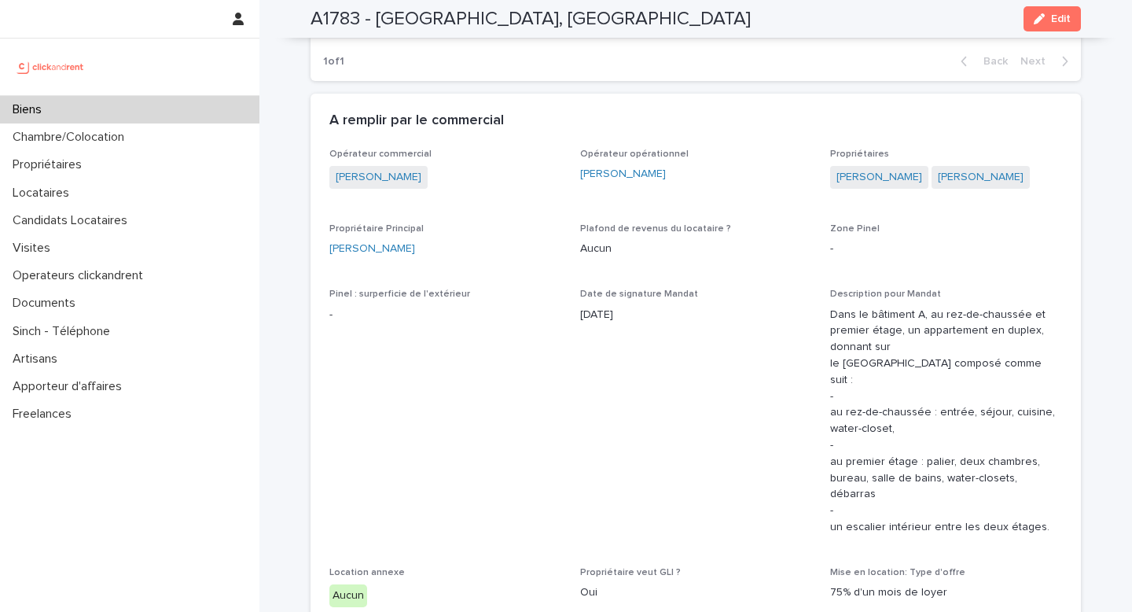
click at [863, 399] on p "Dans le bâtiment A, au rez-de-chaussée et premier étage, un appartement en dupl…" at bounding box center [946, 421] width 232 height 229
drag, startPoint x: 855, startPoint y: 399, endPoint x: 907, endPoint y: 450, distance: 72.8
click at [907, 450] on p "Dans le bâtiment A, au rez-de-chaussée et premier étage, un appartement en dupl…" at bounding box center [946, 421] width 232 height 229
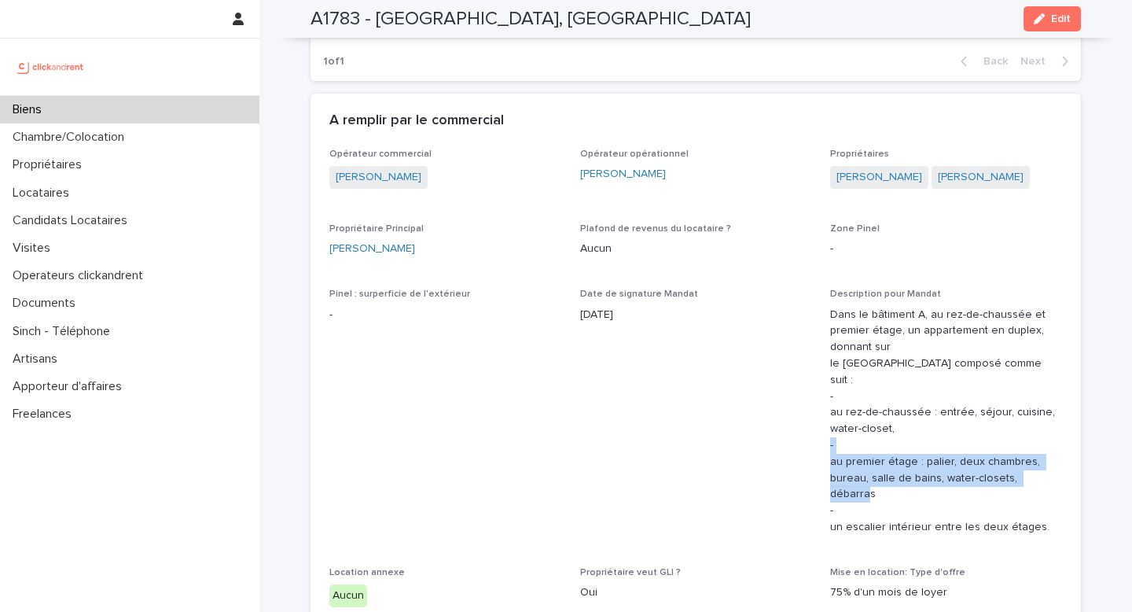
click at [907, 450] on p "Dans le bâtiment A, au rez-de-chaussée et premier étage, un appartement en dupl…" at bounding box center [946, 421] width 232 height 229
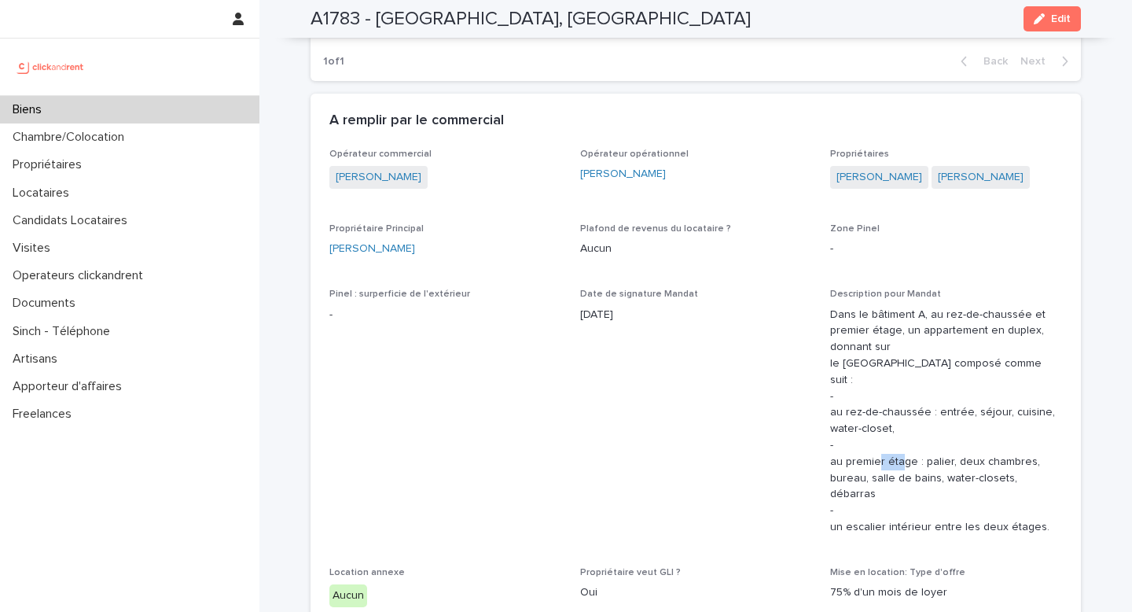
click at [907, 450] on p "Dans le bâtiment A, au rez-de-chaussée et premier étage, un appartement en dupl…" at bounding box center [946, 421] width 232 height 229
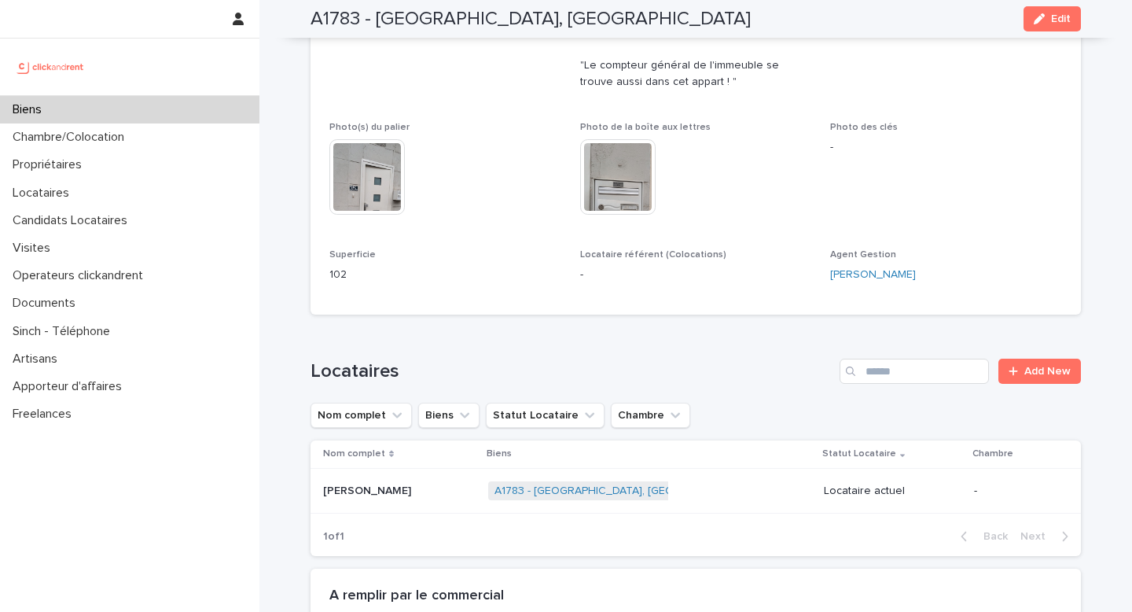
scroll to position [696, 0]
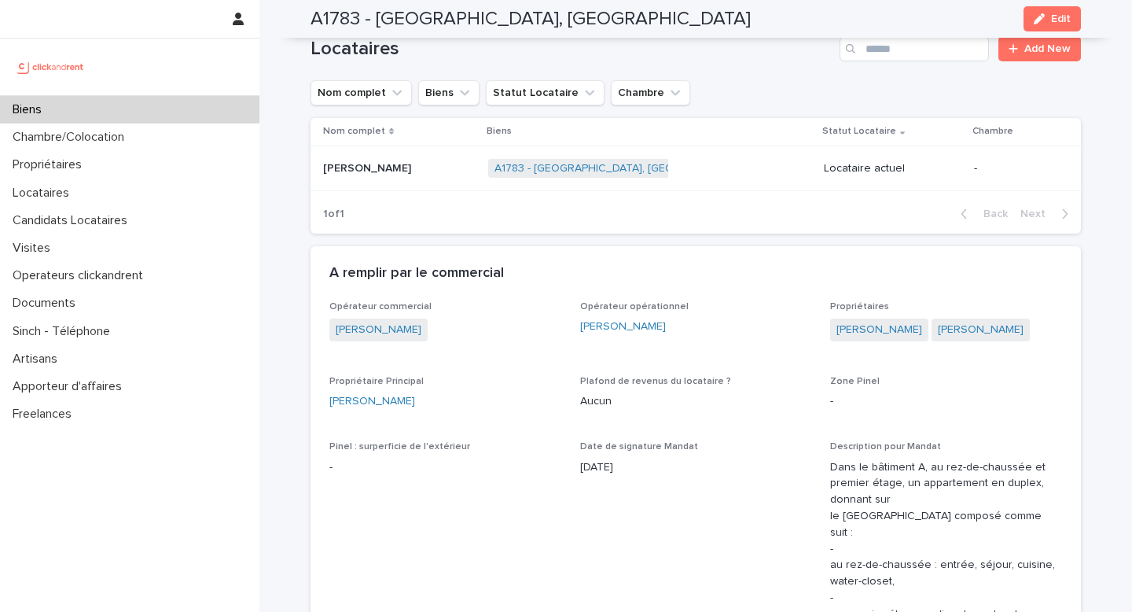
click at [778, 167] on div "A1783 - 35 Boulevard Rodin, Issy-les-Moulineaux 92130 + 0" at bounding box center [649, 169] width 323 height 32
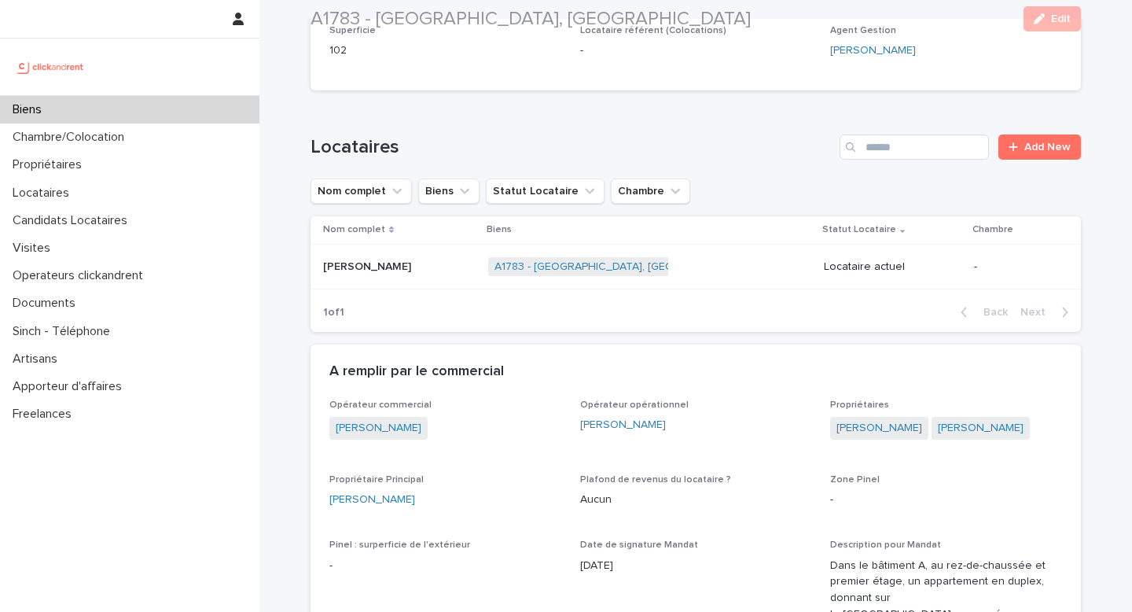
scroll to position [617, 0]
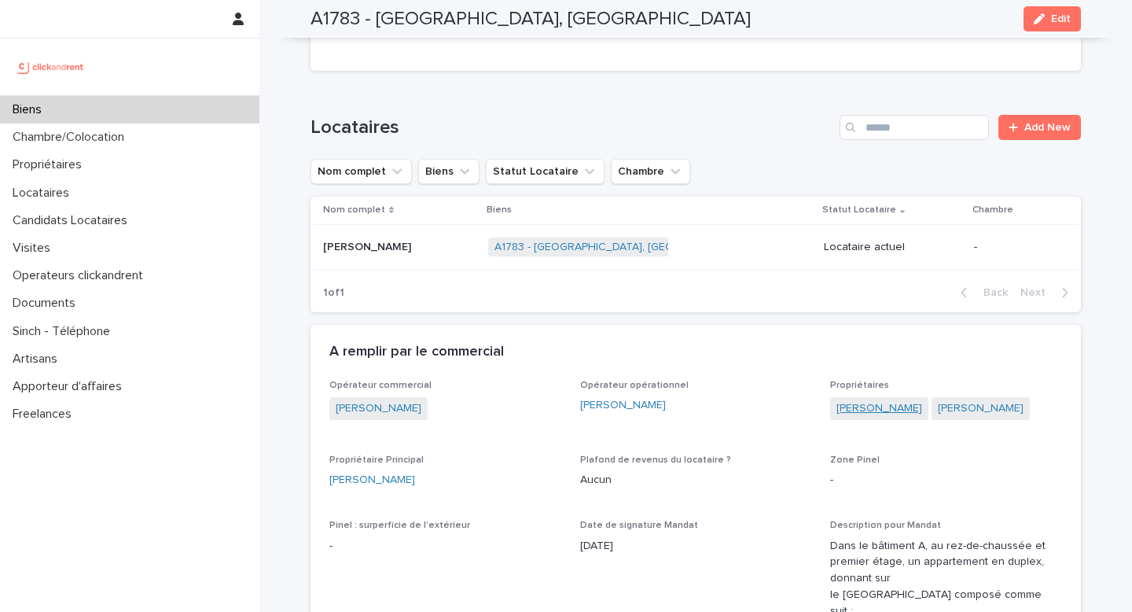
click at [885, 406] on link "Océane Chouikhi" at bounding box center [880, 408] width 86 height 17
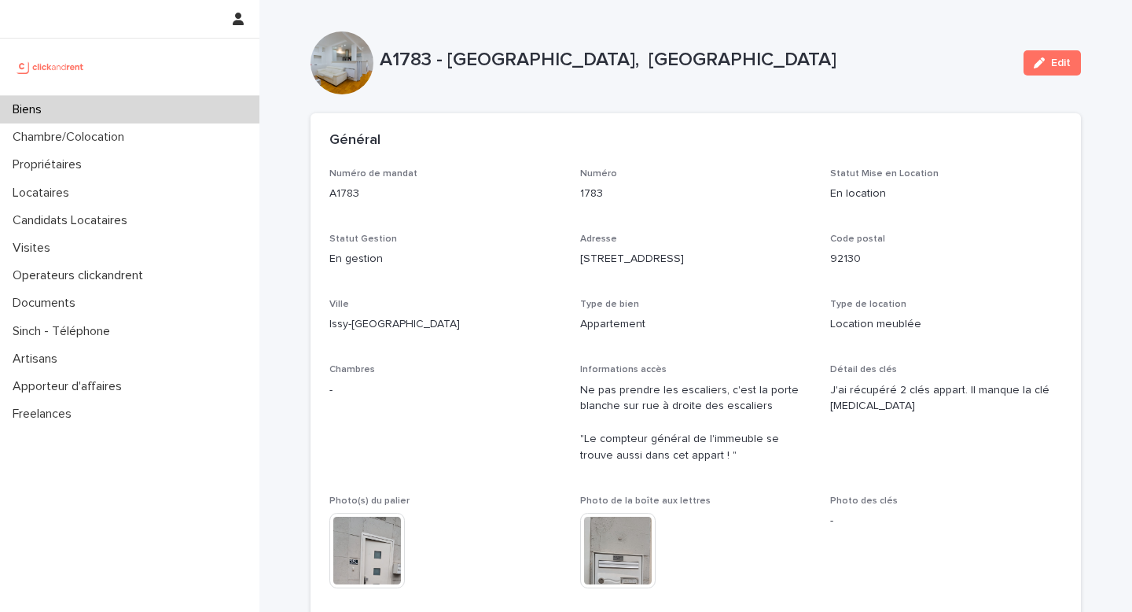
scroll to position [583, 0]
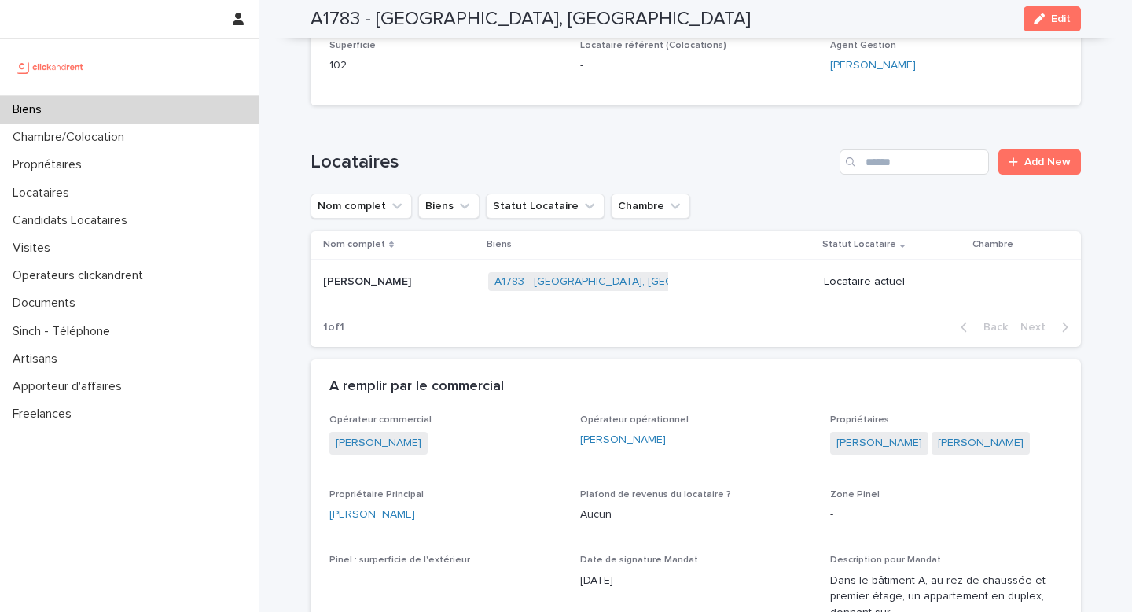
click at [454, 296] on td "Belhassen Ben Messaoud Belhassen Ben Messaoud" at bounding box center [396, 282] width 171 height 46
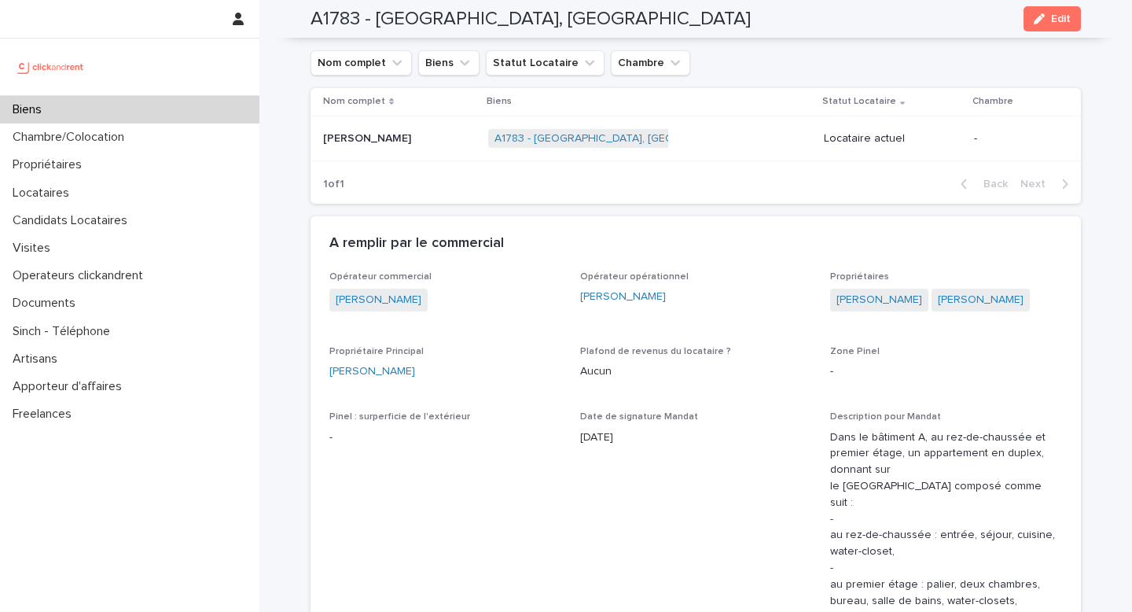
scroll to position [800, 0]
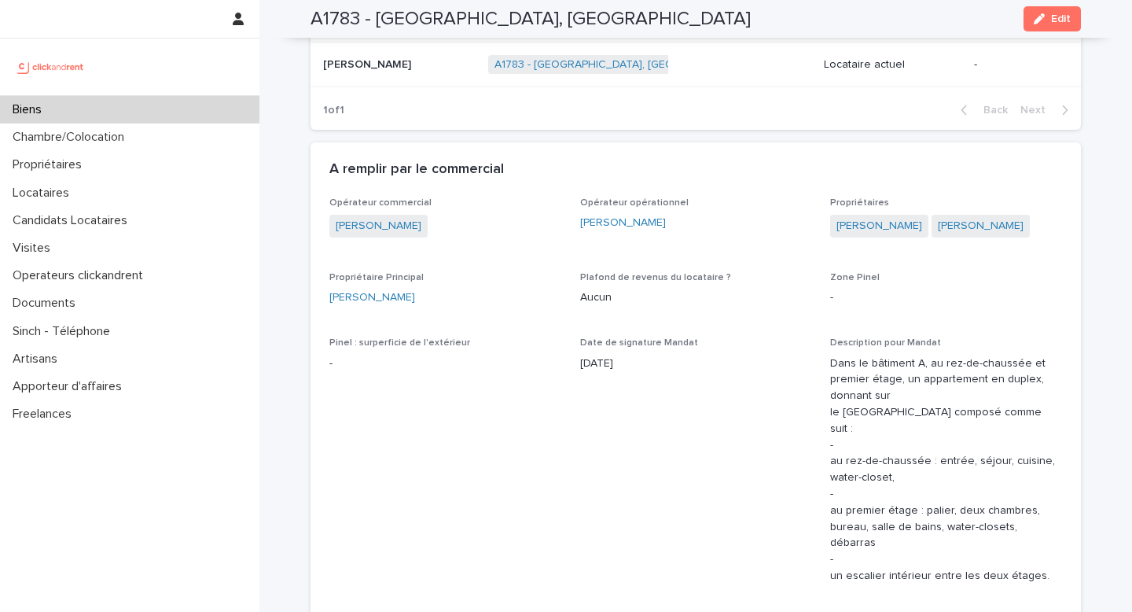
click at [811, 60] on div "A1783 - 35 Boulevard Rodin, Issy-les-Moulineaux 92130 + 0" at bounding box center [649, 65] width 323 height 32
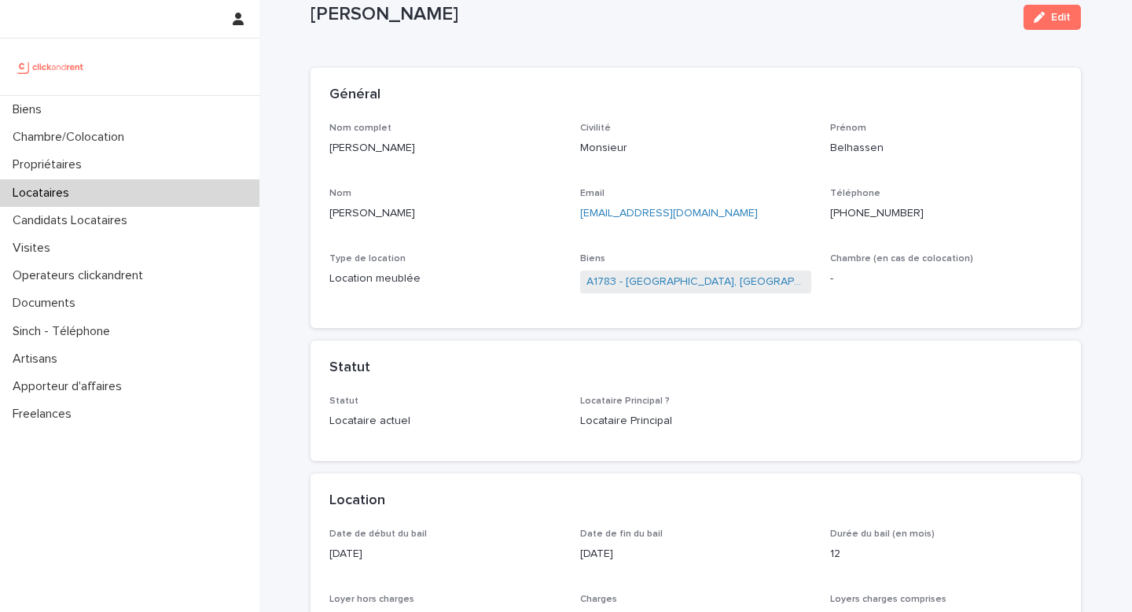
scroll to position [41, 0]
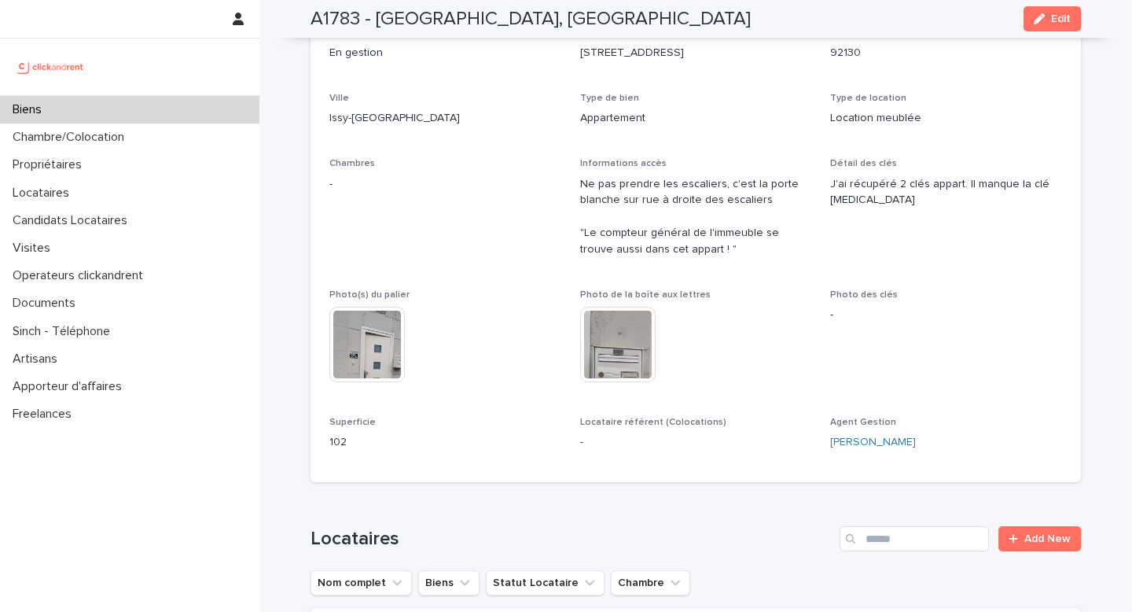
scroll to position [207, 0]
drag, startPoint x: 620, startPoint y: 200, endPoint x: 693, endPoint y: 215, distance: 74.6
click at [693, 215] on p "Ne pas prendre les escaliers, c'est la porte blanche sur rue à droite des escal…" at bounding box center [696, 216] width 232 height 82
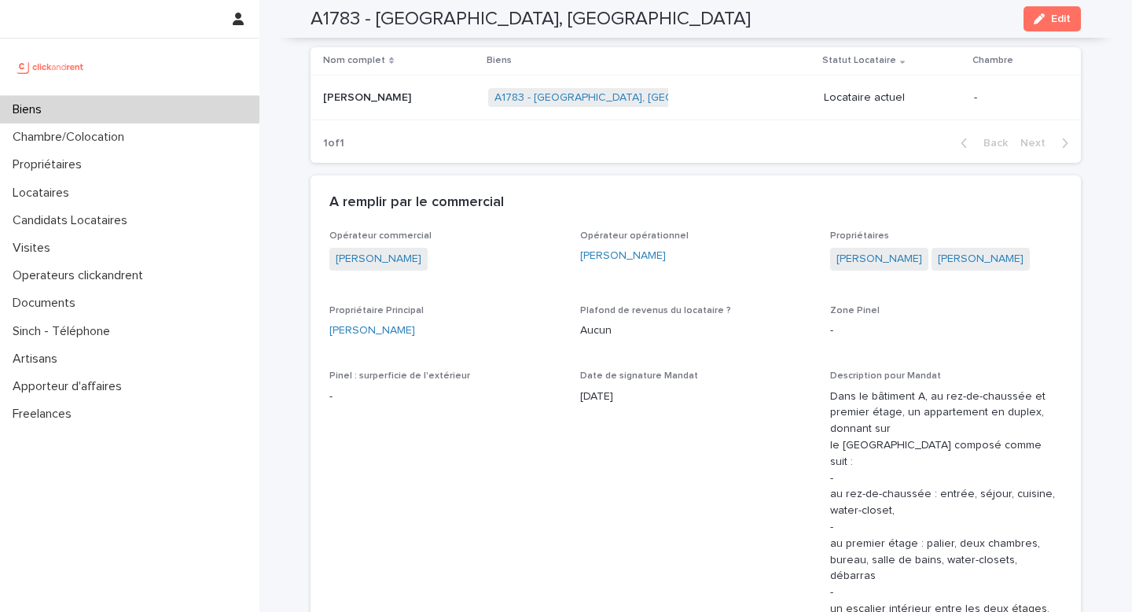
scroll to position [778, 0]
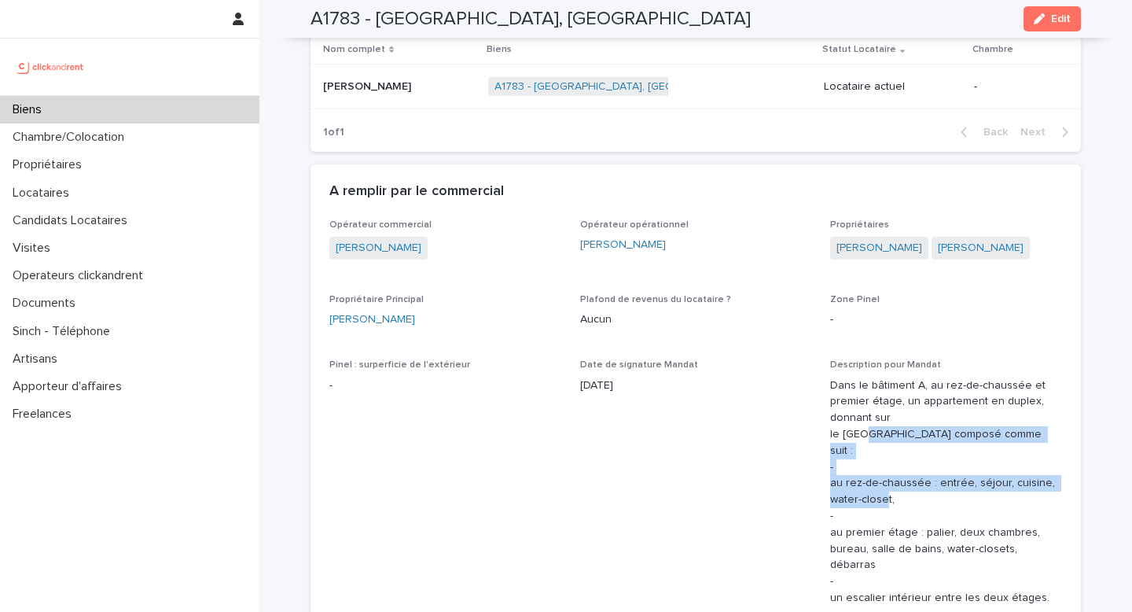
drag, startPoint x: 865, startPoint y: 438, endPoint x: 954, endPoint y: 487, distance: 101.3
click at [954, 487] on p "Dans le bâtiment A, au rez-de-chaussée et premier étage, un appartement en dupl…" at bounding box center [946, 491] width 232 height 229
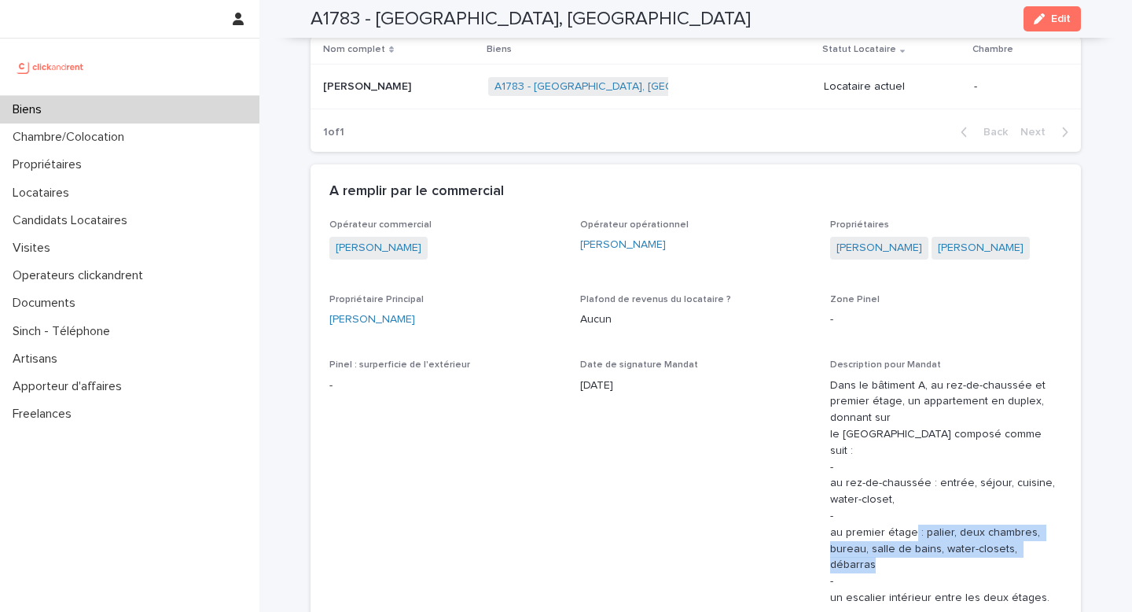
drag, startPoint x: 917, startPoint y: 523, endPoint x: 977, endPoint y: 550, distance: 65.8
click at [977, 550] on p "Dans le bâtiment A, au rez-de-chaussée et premier étage, un appartement en dupl…" at bounding box center [946, 491] width 232 height 229
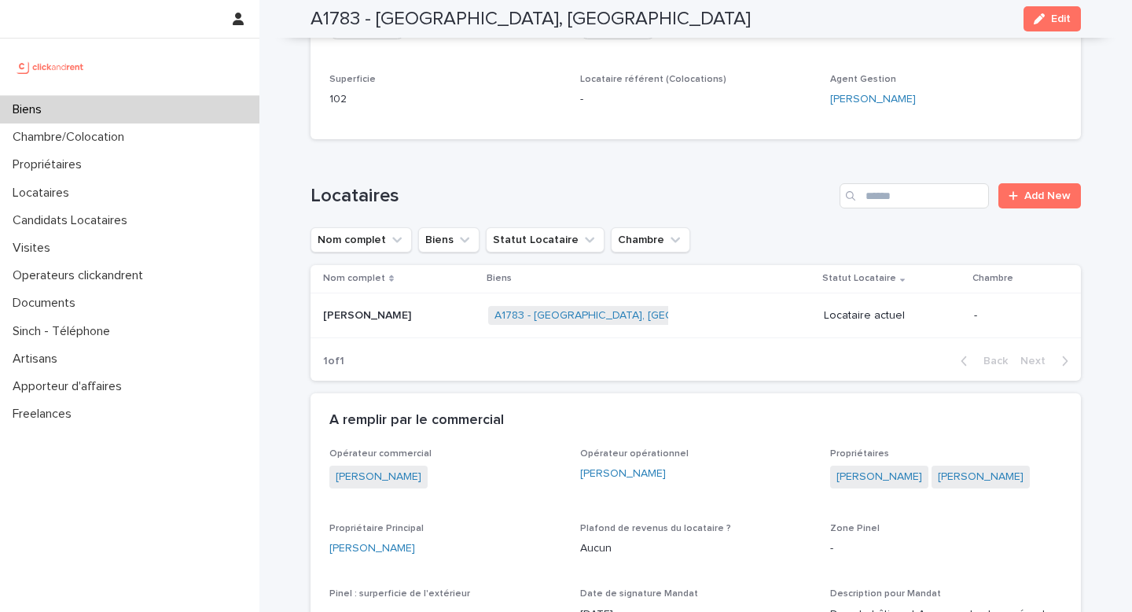
scroll to position [552, 0]
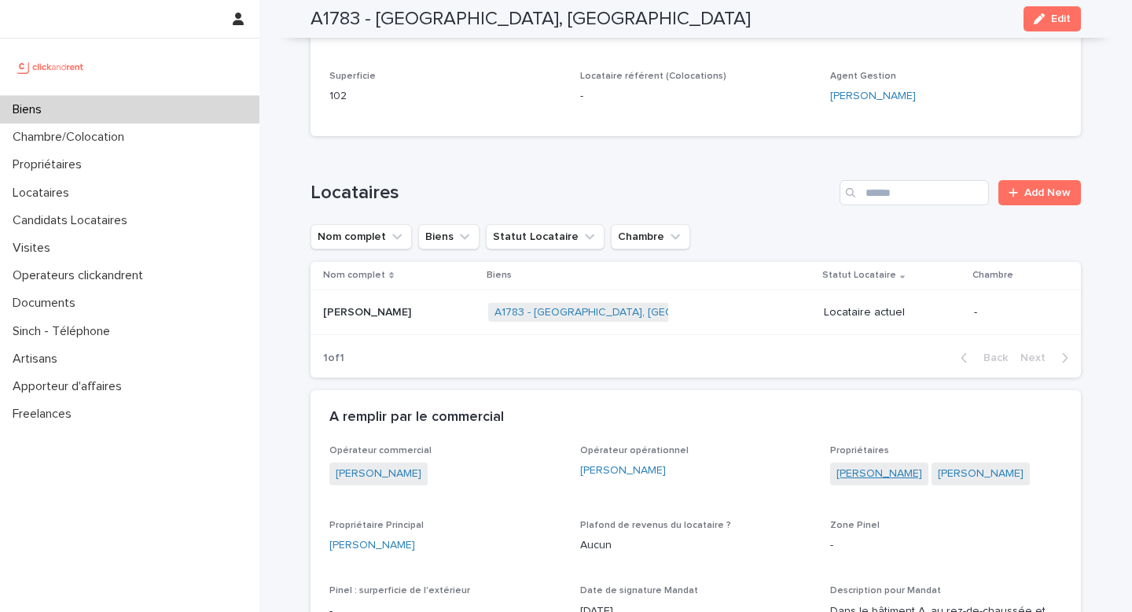
click at [873, 477] on link "Mounir Chouikhi" at bounding box center [880, 473] width 86 height 17
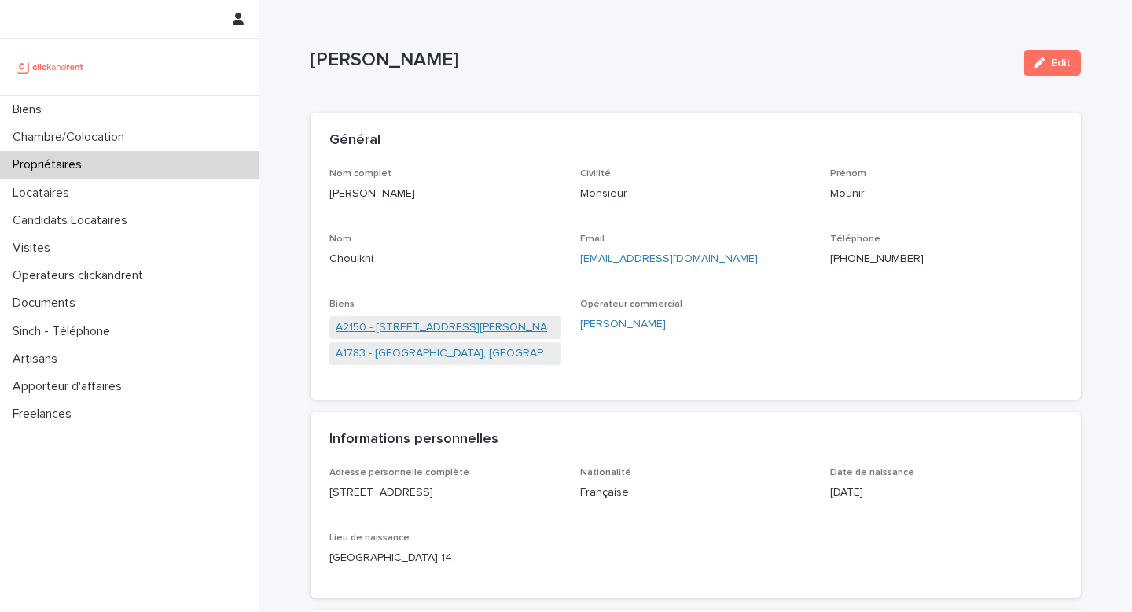
click at [389, 329] on link "A2150 - 67 bis rue du Gouverneur Général Eboué, Issy-les-Moulineaux 92130" at bounding box center [445, 327] width 219 height 17
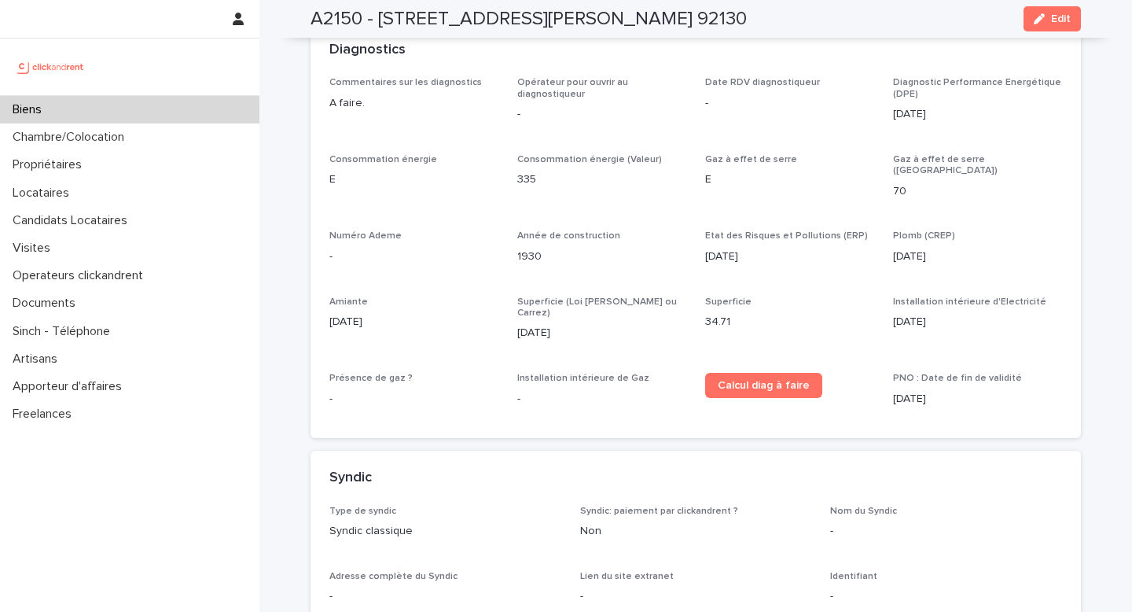
scroll to position [5370, 0]
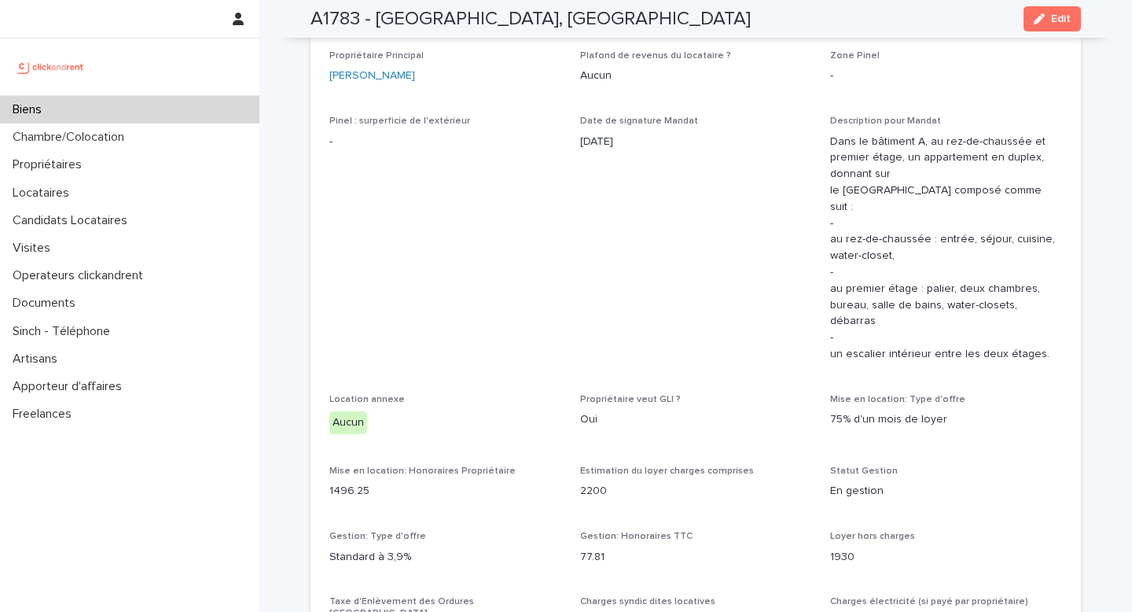
scroll to position [1020, 0]
click at [121, 112] on div "Biens" at bounding box center [129, 110] width 259 height 28
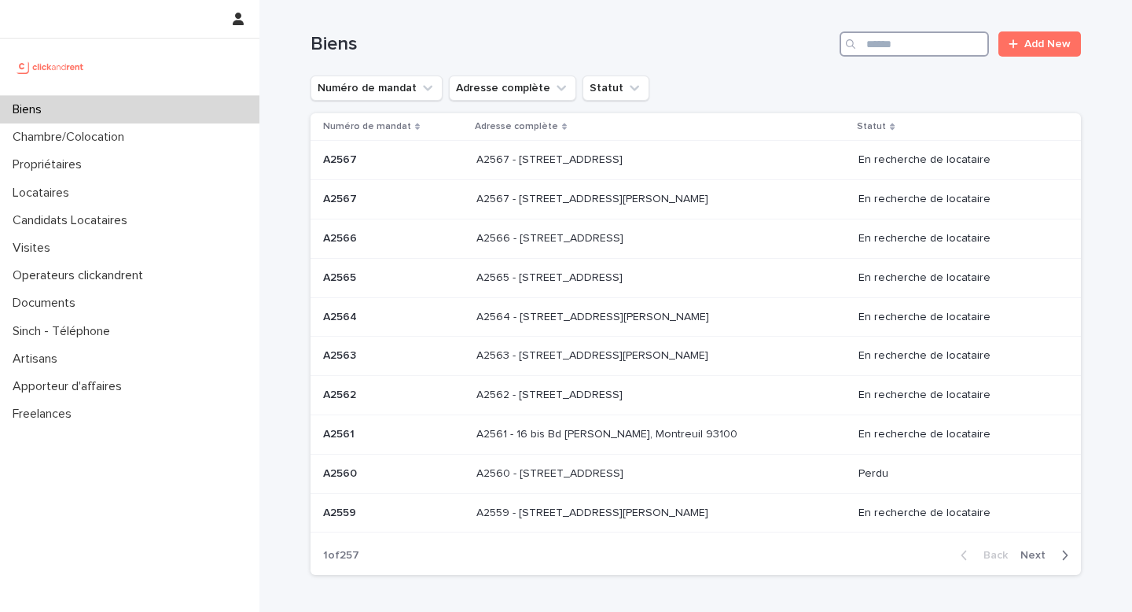
click at [930, 50] on input "Search" at bounding box center [914, 43] width 149 height 25
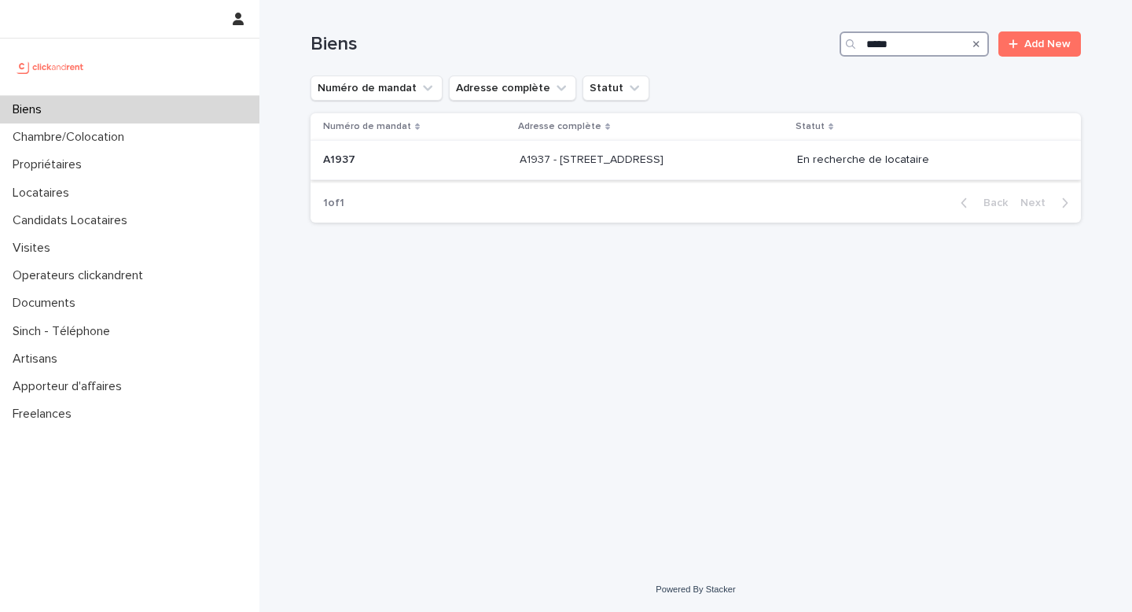
type input "*****"
click at [869, 164] on p "En recherche de locataire" at bounding box center [926, 159] width 259 height 13
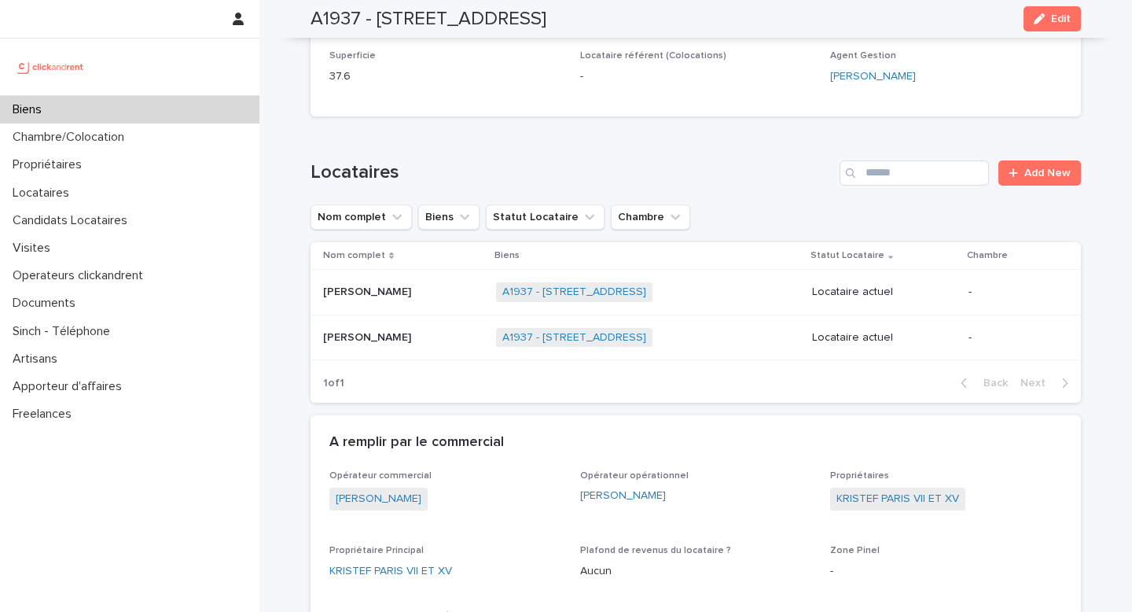
scroll to position [626, 0]
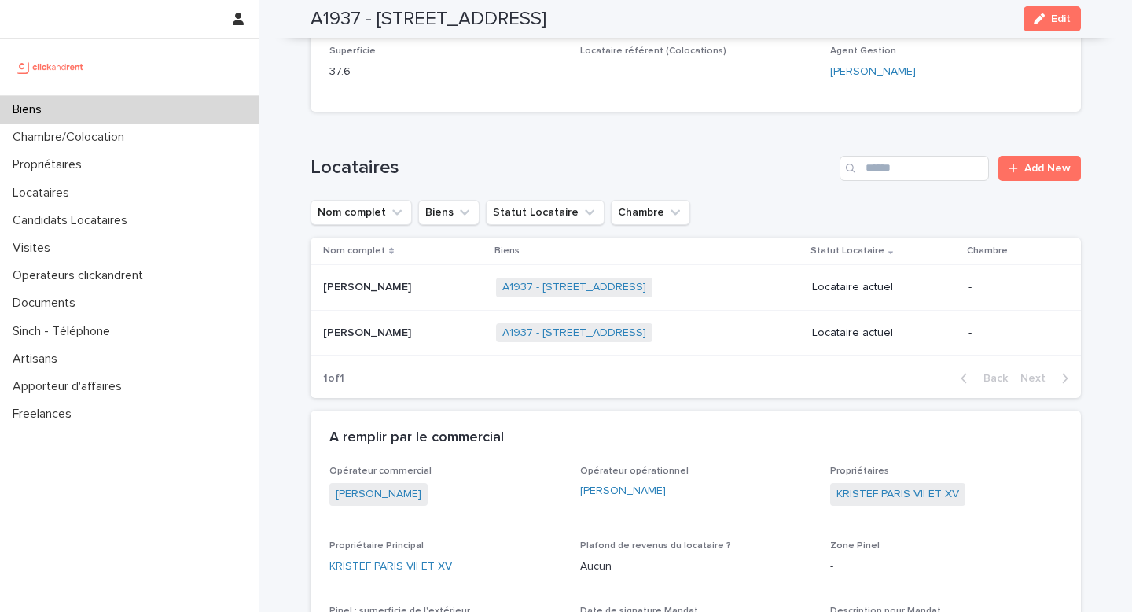
click at [764, 303] on div "A1937 - 19 rue Lauriston, Paris 75016 + 0" at bounding box center [647, 287] width 303 height 32
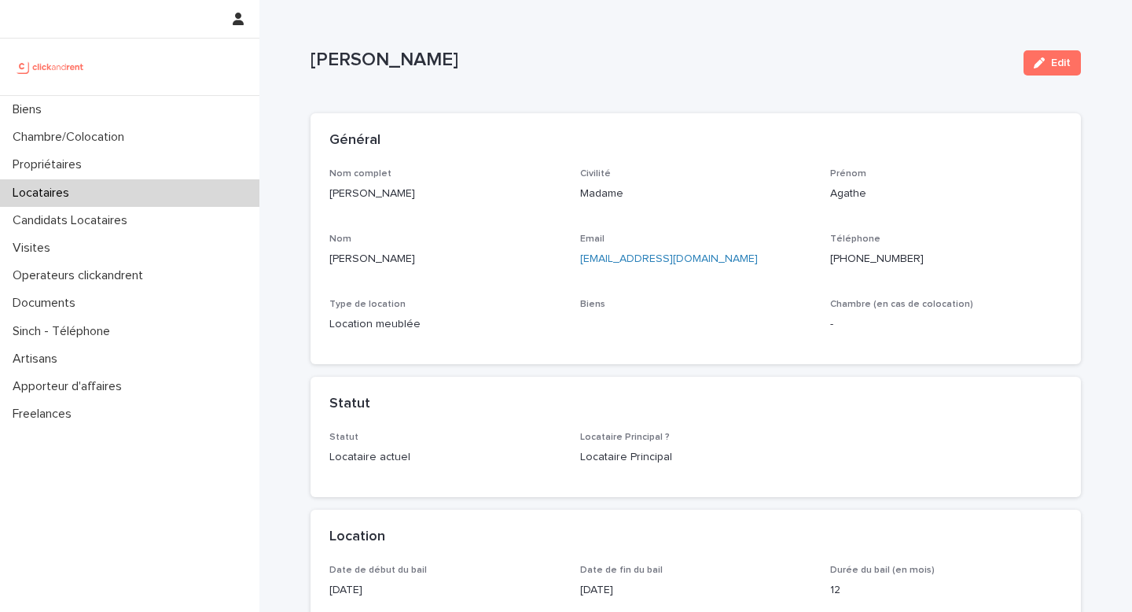
click at [930, 268] on div "Téléphone +33760589461" at bounding box center [946, 256] width 232 height 46
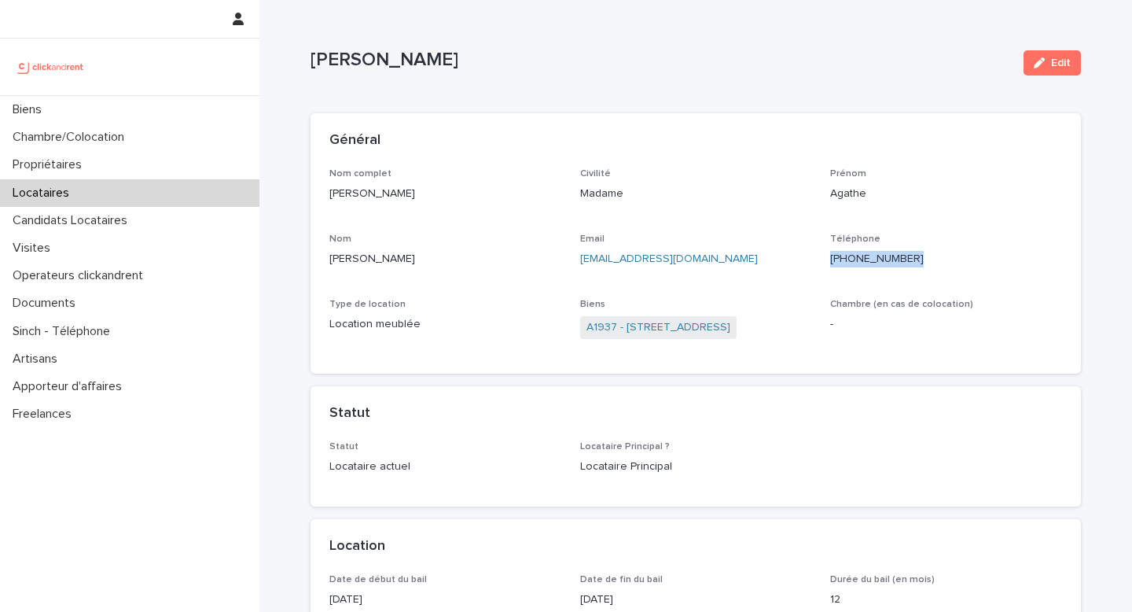
click at [930, 268] on div "Téléphone +33760589461" at bounding box center [946, 256] width 232 height 46
copy ringoverc2c-number-84e06f14122c "+33760589461"
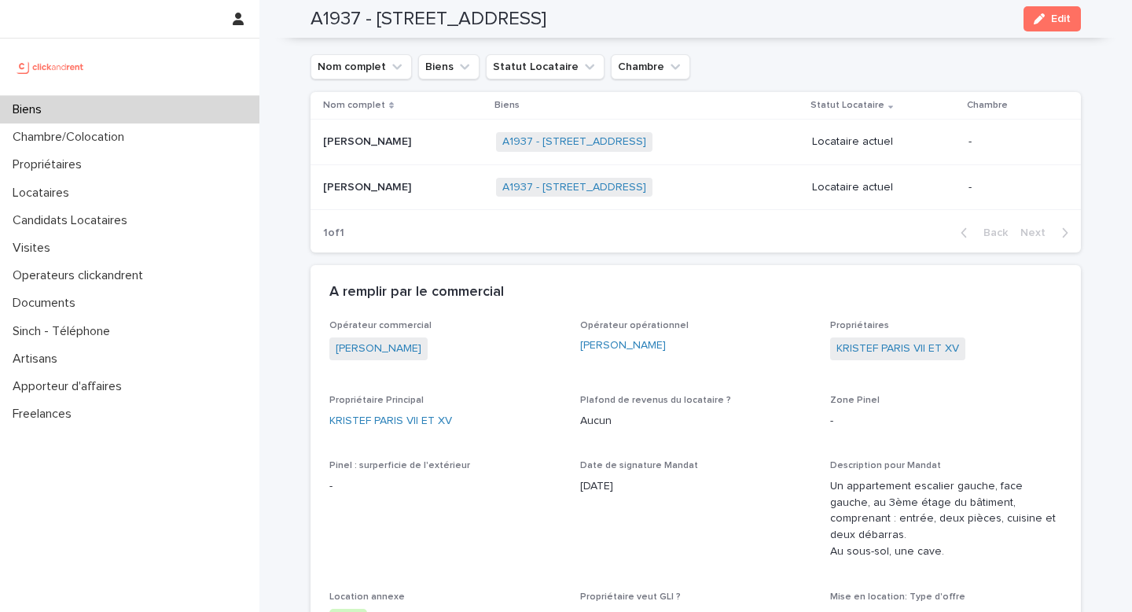
scroll to position [725, 0]
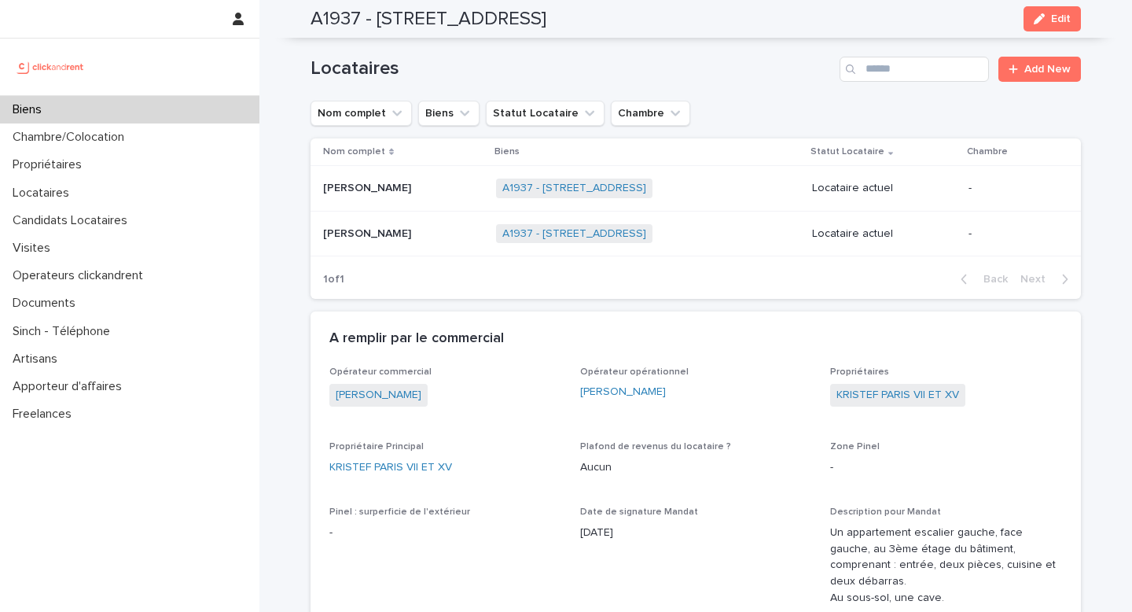
click at [355, 241] on p "[PERSON_NAME]" at bounding box center [368, 232] width 91 height 17
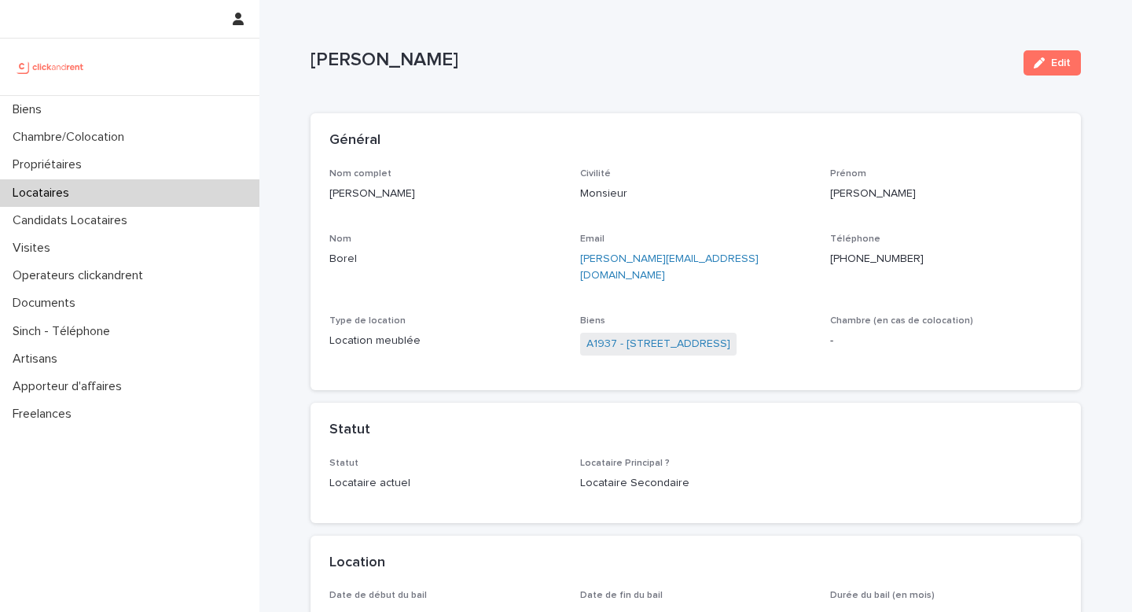
click at [939, 255] on p "+33642586901" at bounding box center [946, 259] width 232 height 17
copy ringoverc2c-number-84e06f14122c "+33642586901"
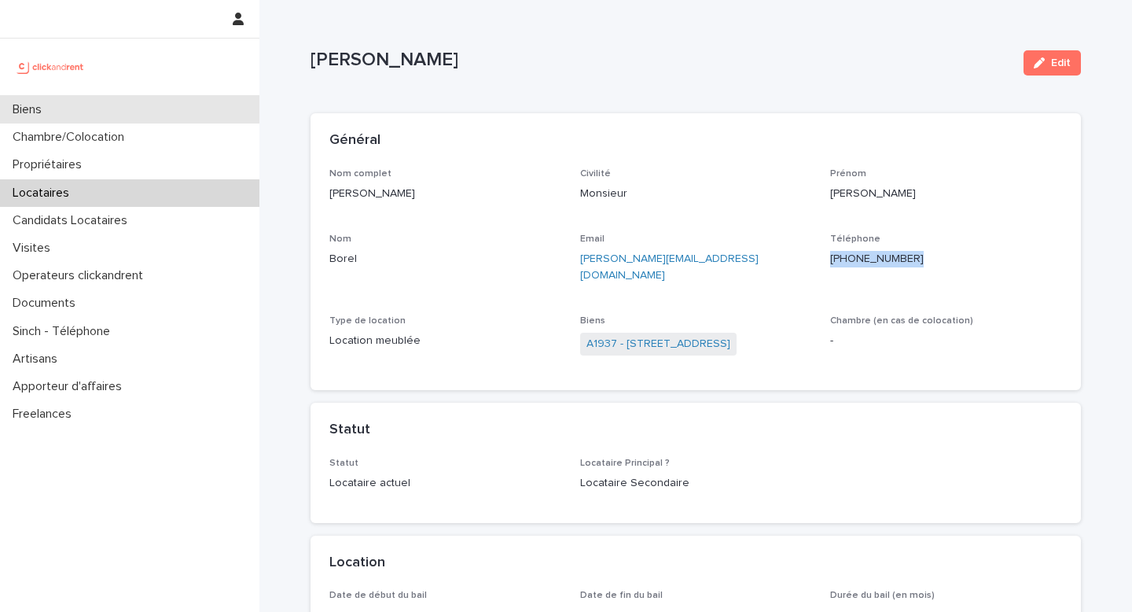
click at [108, 120] on div "Biens" at bounding box center [129, 110] width 259 height 28
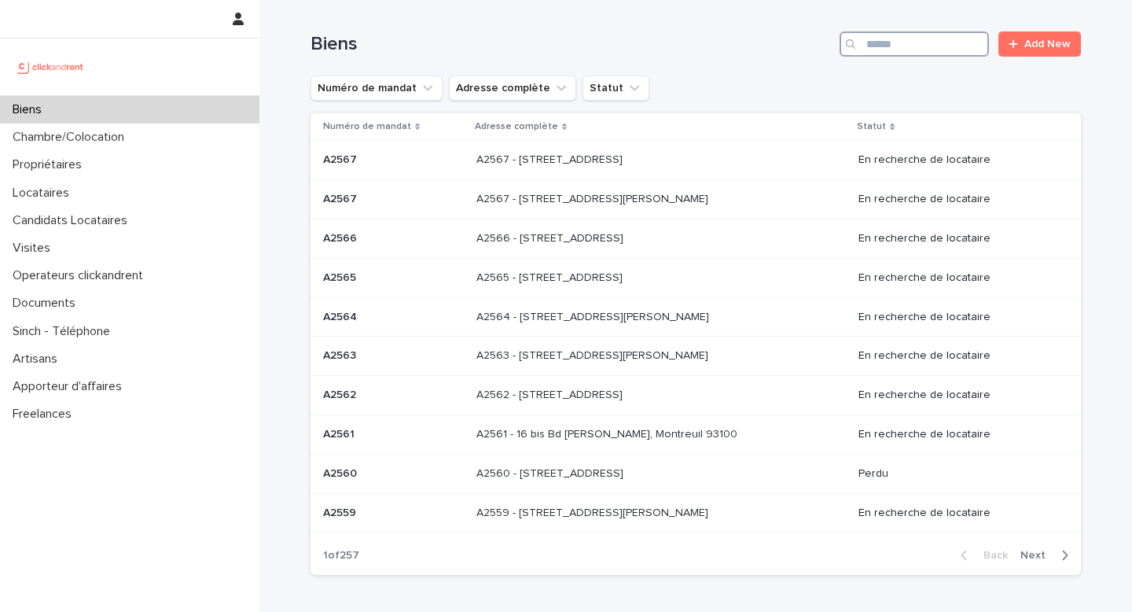
click at [922, 37] on input "Search" at bounding box center [914, 43] width 149 height 25
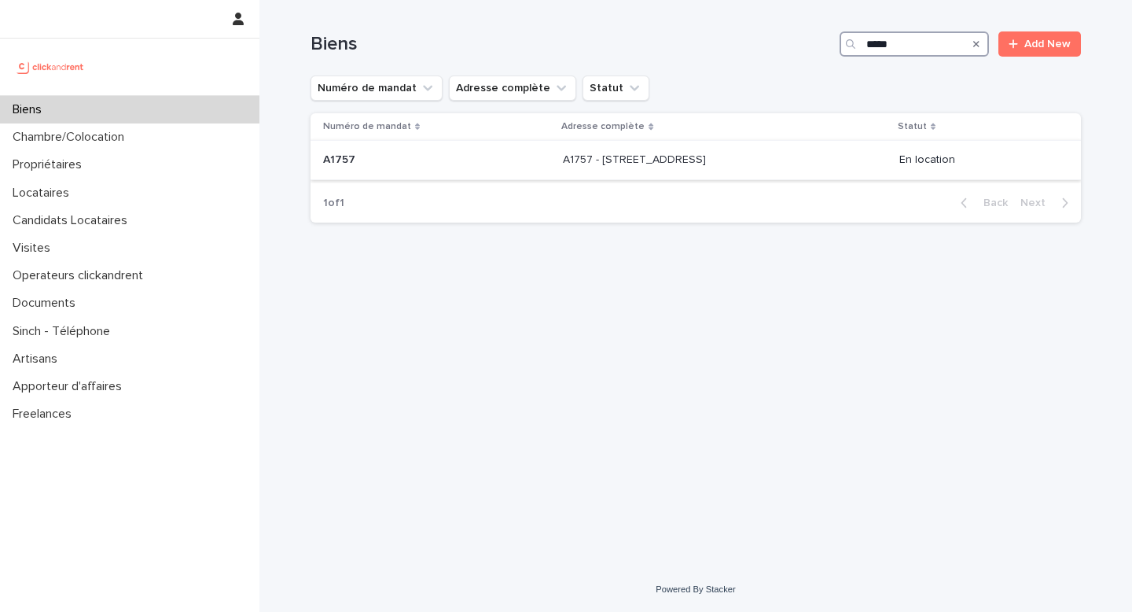
type input "*****"
click at [774, 164] on div "A1757 - 246 rue du Faubourg Saint Antoine, Paris 75012 A1757 - 246 rue du Faubo…" at bounding box center [724, 160] width 323 height 26
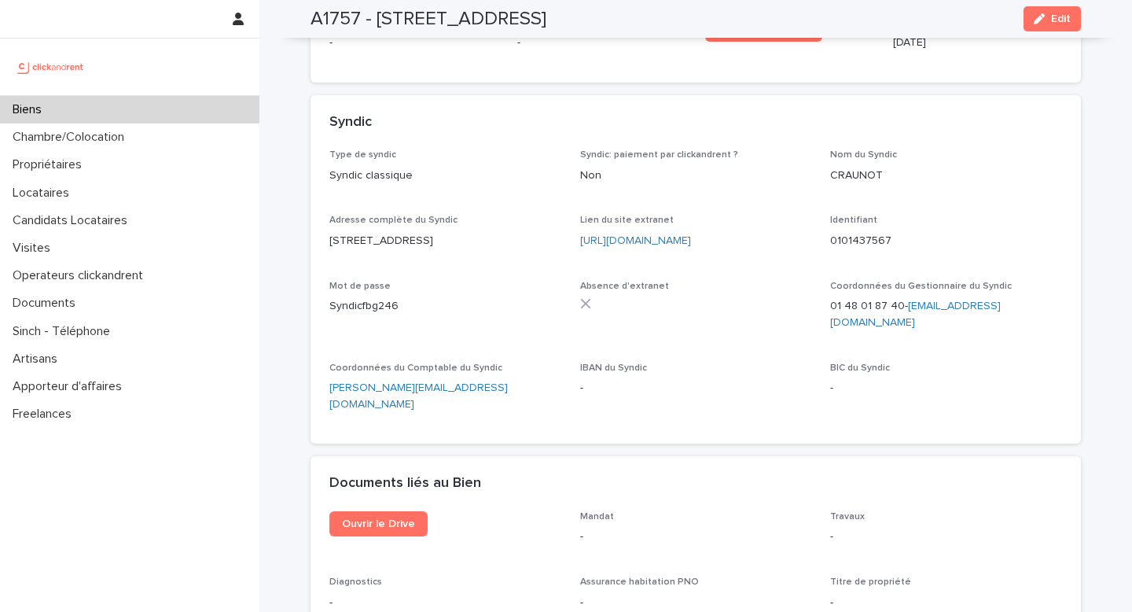
scroll to position [5308, 0]
